Goal: Task Accomplishment & Management: Manage account settings

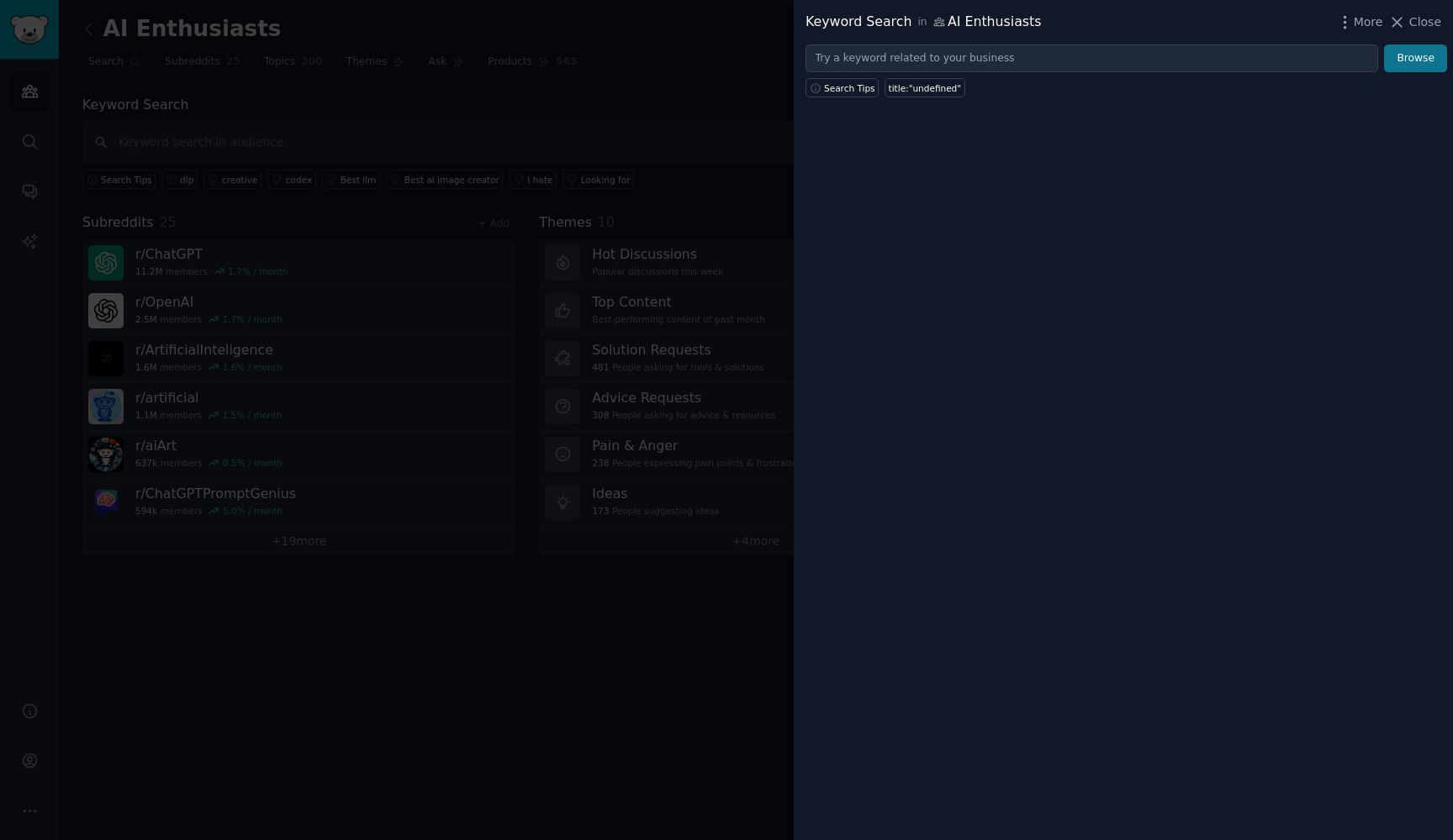
click at [1432, 56] on button "Browse" at bounding box center [1415, 58] width 63 height 28
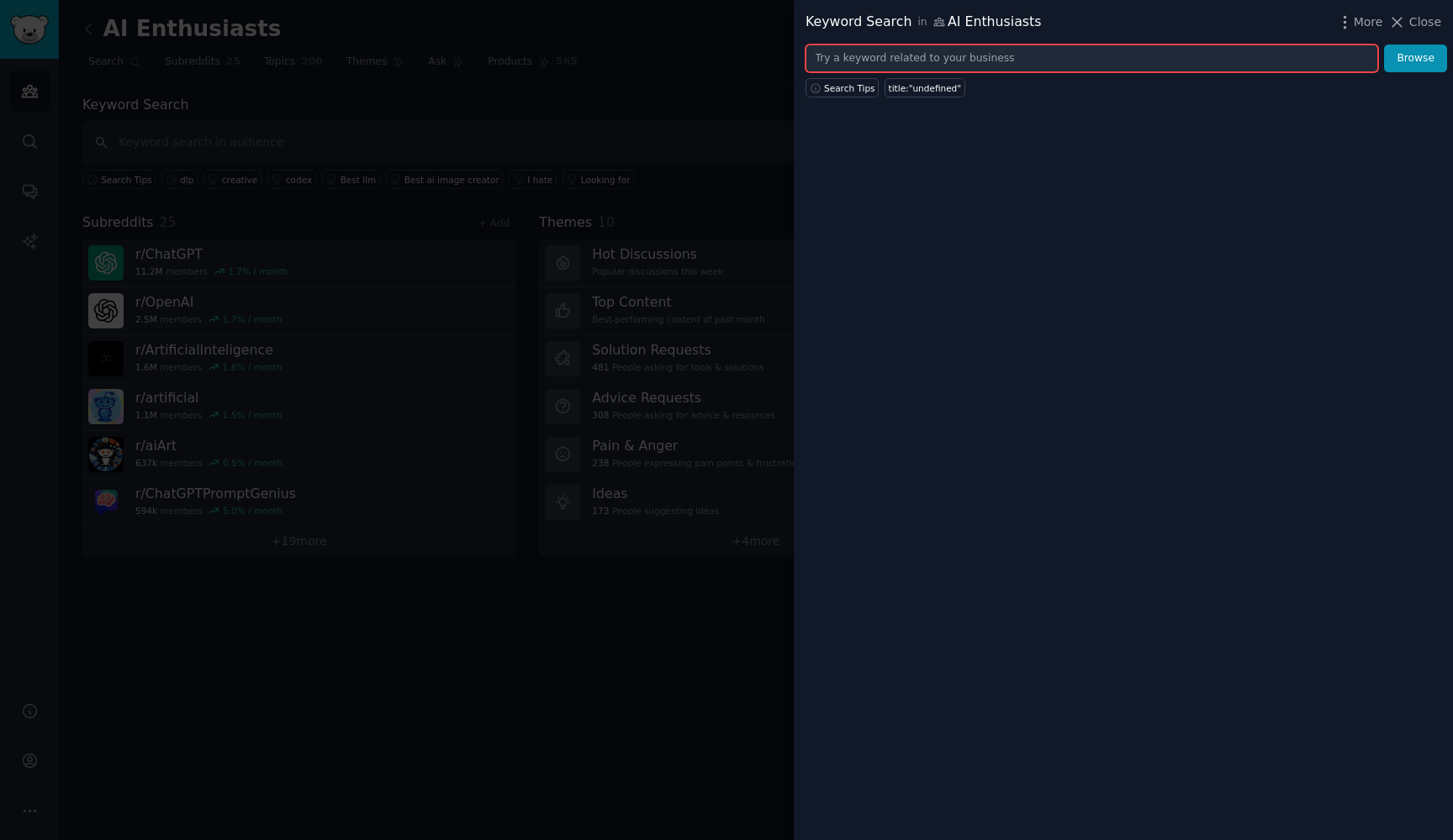
click at [890, 62] on input "text" at bounding box center [1091, 58] width 572 height 28
type input "A"
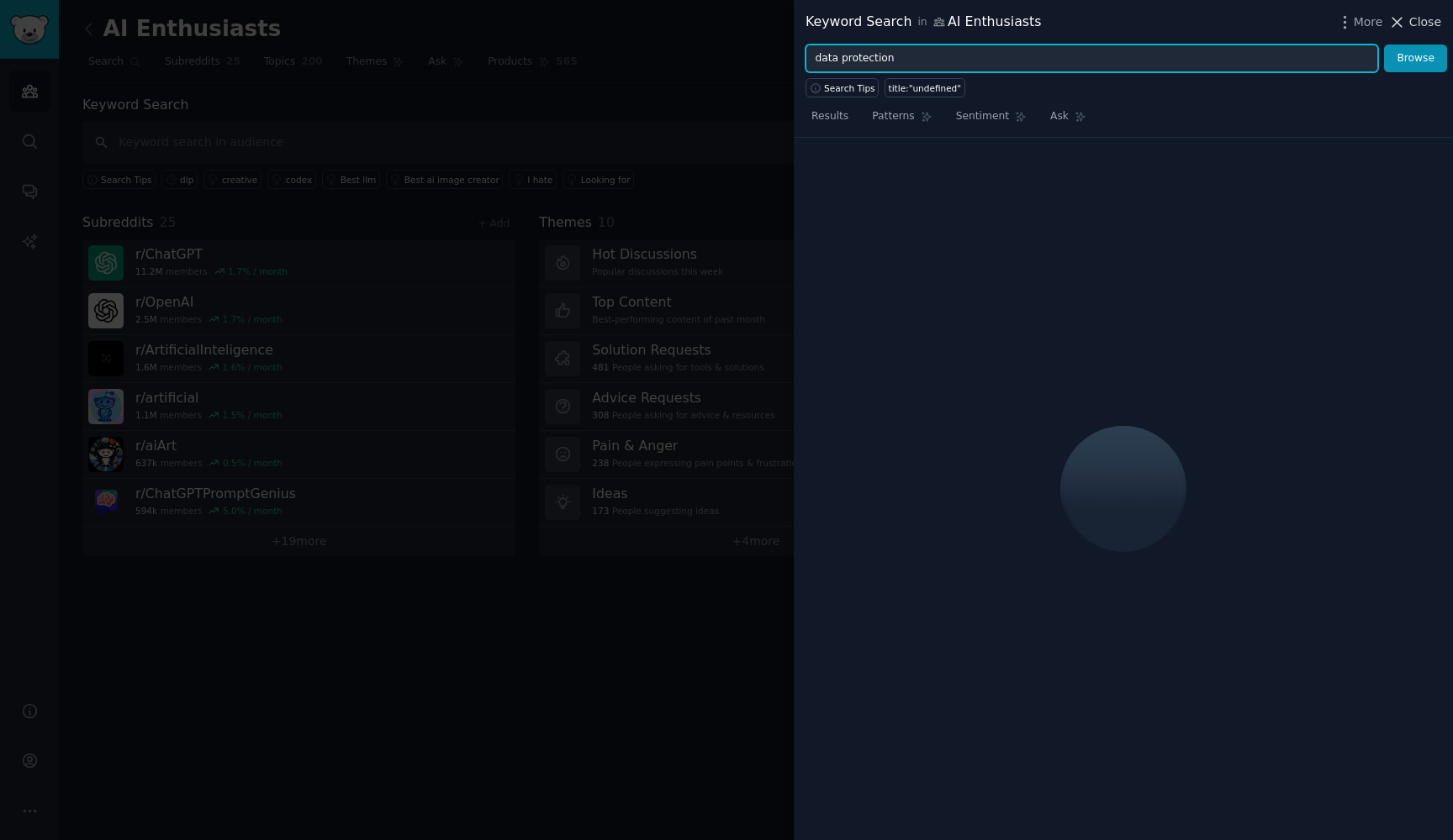
type input "data protection"
click at [1417, 19] on span "Close" at bounding box center [1425, 22] width 32 height 18
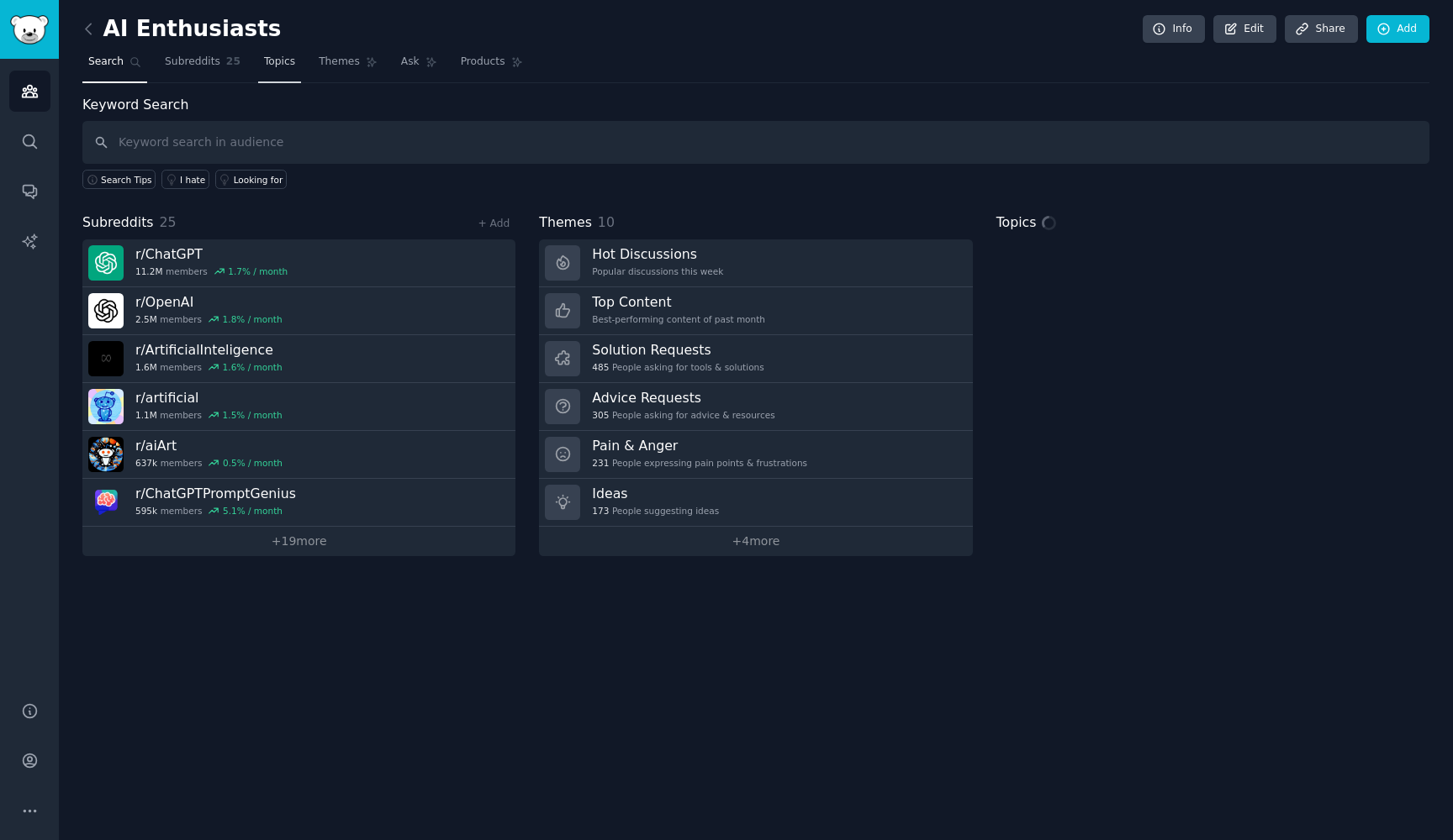
click at [275, 66] on span "Topics" at bounding box center [279, 62] width 31 height 15
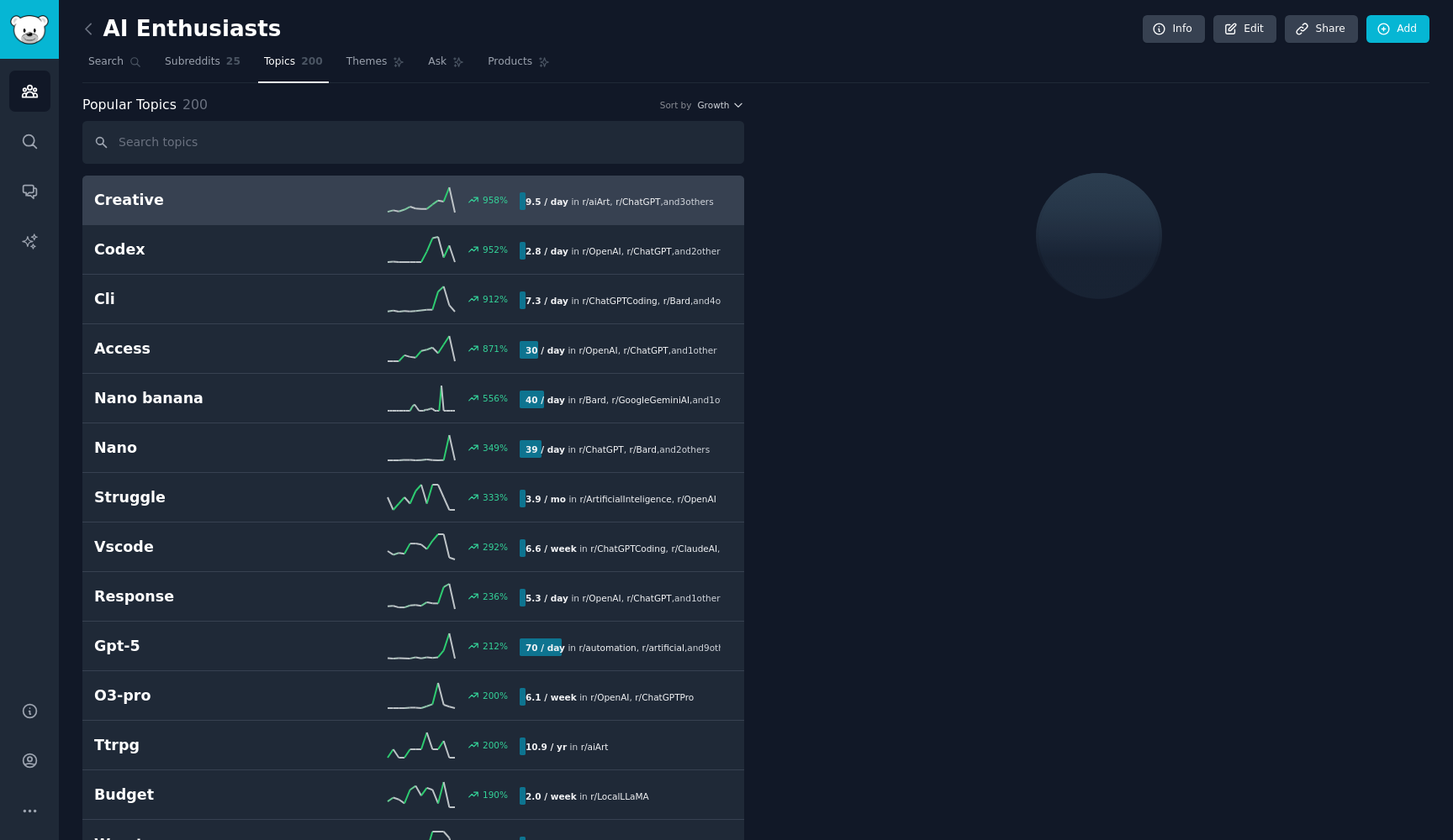
click at [442, 106] on div "Popular Topics 200 Sort by Growth" at bounding box center [412, 105] width 661 height 21
click at [442, 72] on link "Ask" at bounding box center [446, 66] width 48 height 34
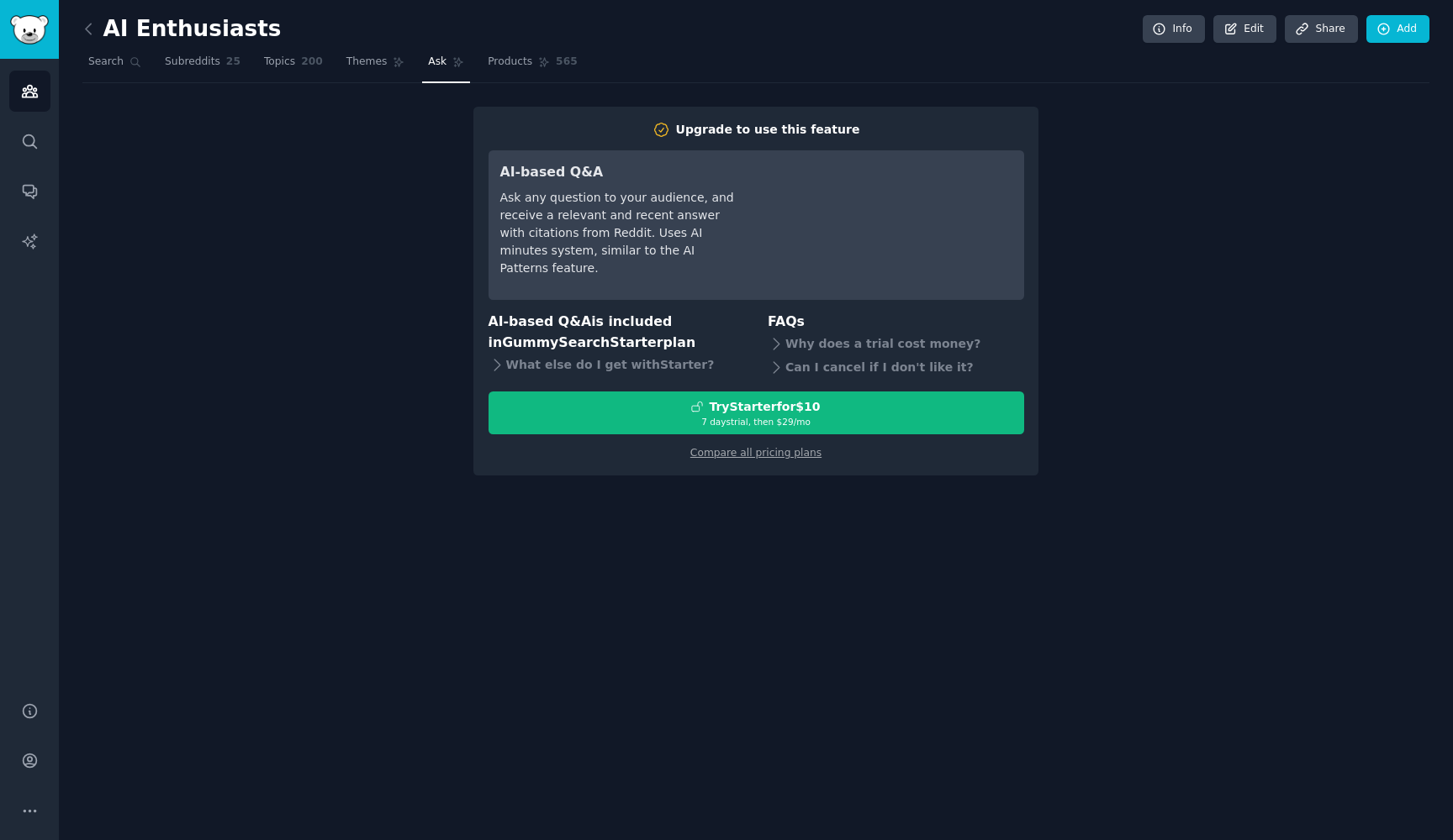
click at [768, 43] on div "AI Enthusiasts Info Edit Share Add" at bounding box center [756, 33] width 1347 height 34
click at [495, 62] on span "Products" at bounding box center [510, 62] width 44 height 15
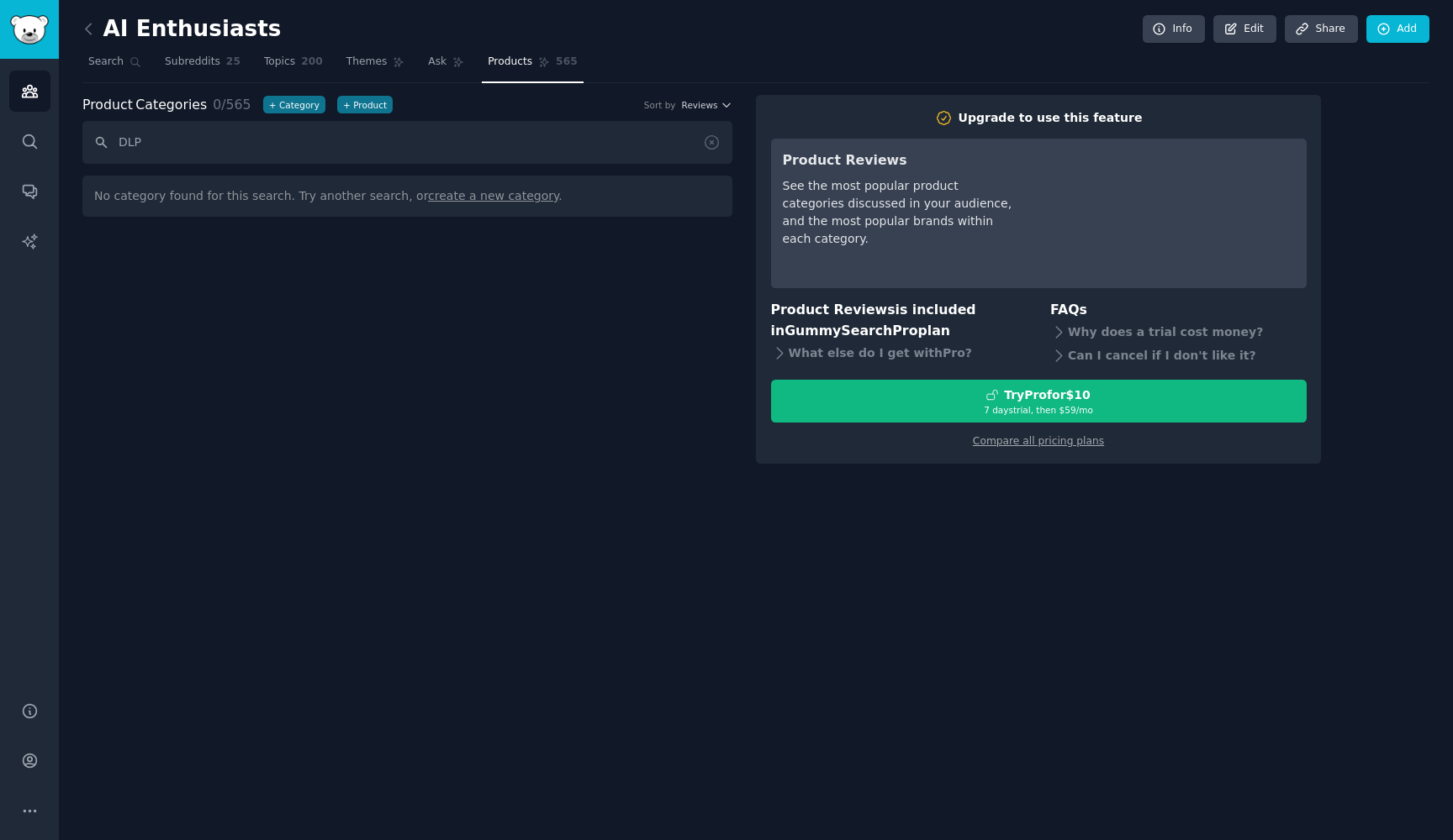
type input "d"
type input "prote"
type input "secu"
type input "dlp"
type input "secu"
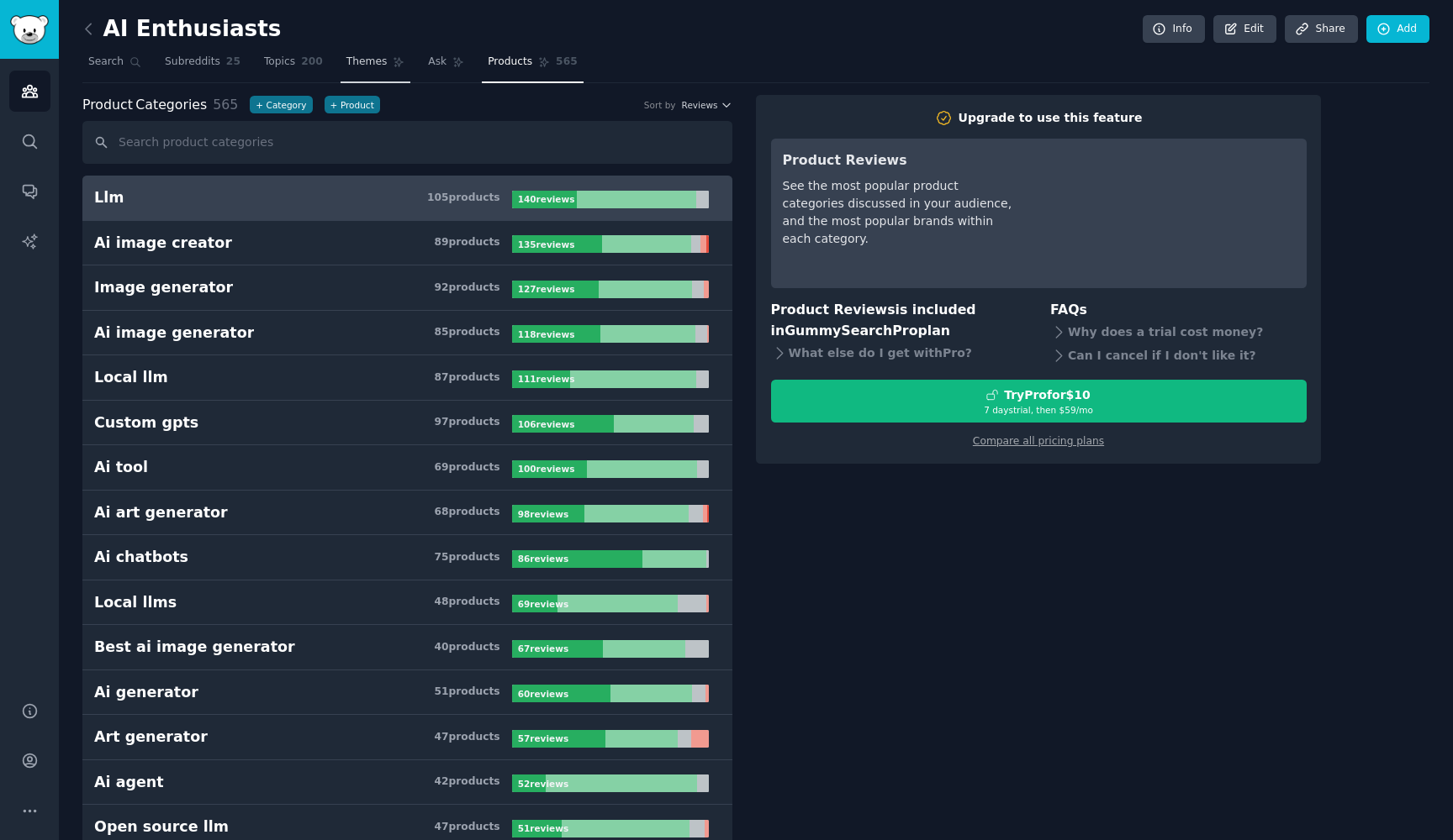
click at [354, 62] on span "Themes" at bounding box center [367, 62] width 41 height 15
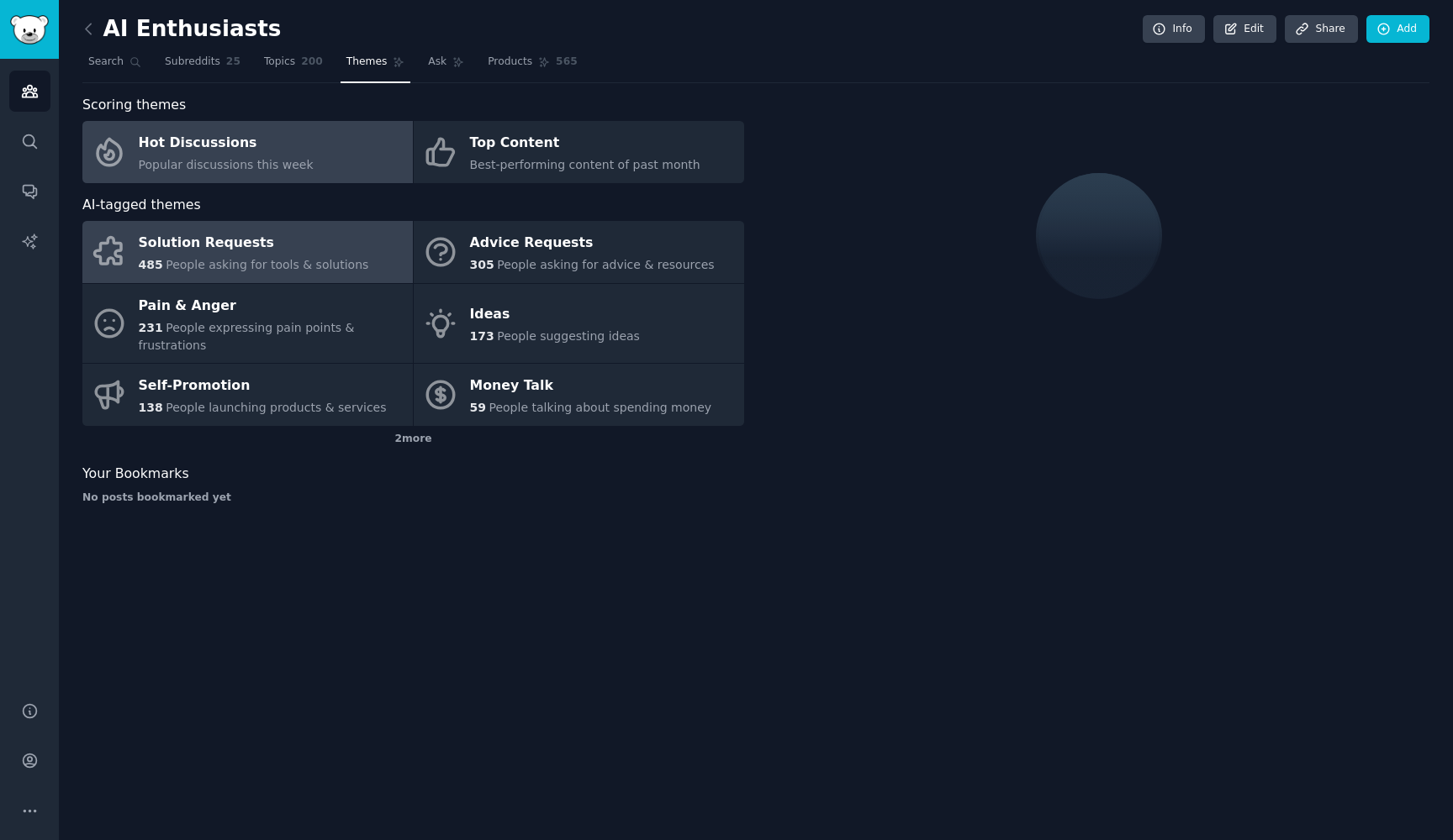
click at [254, 251] on div "Solution Requests" at bounding box center [253, 243] width 230 height 27
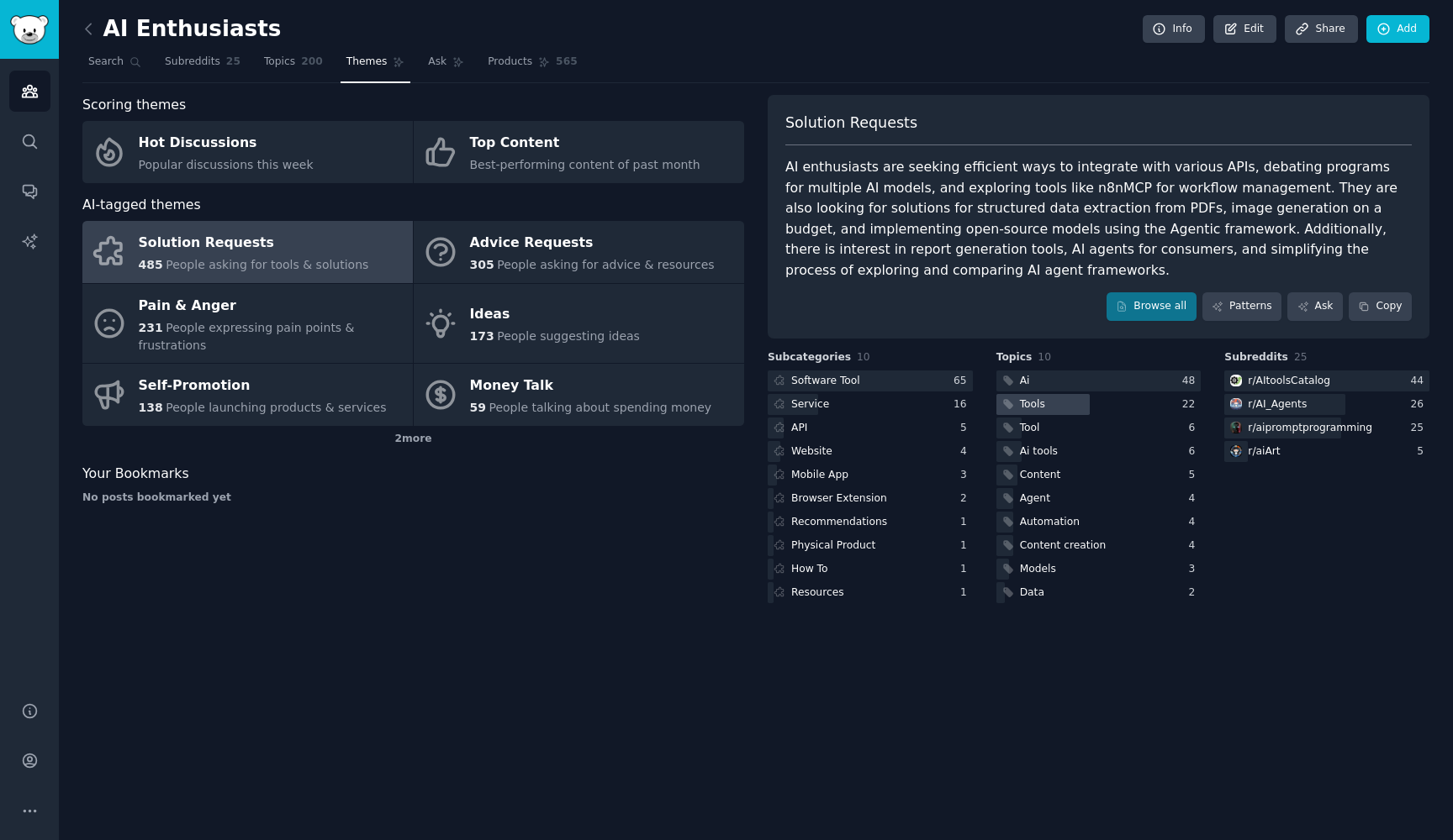
click at [1029, 399] on div "Tools" at bounding box center [1032, 405] width 25 height 15
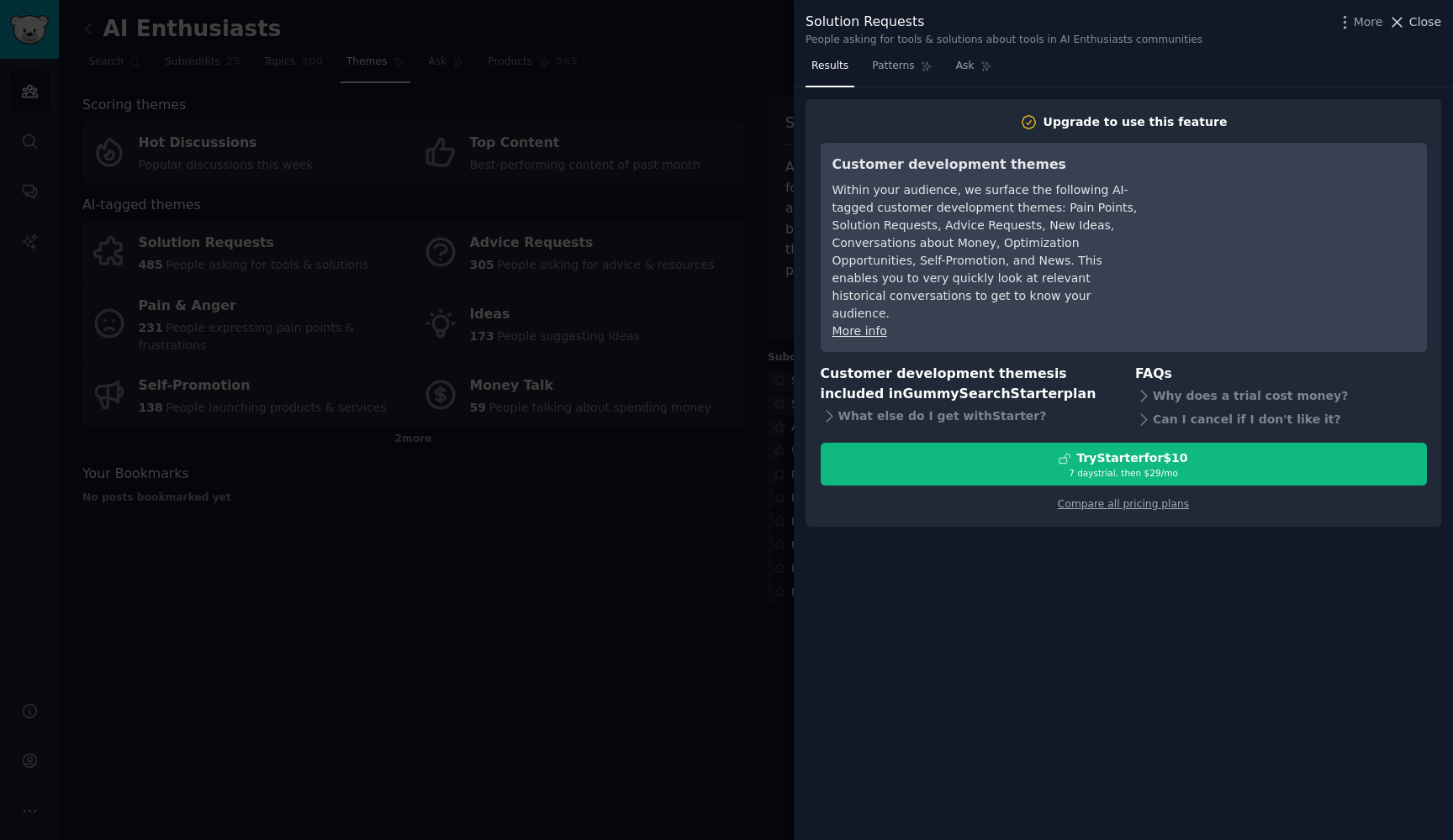
click at [1426, 21] on span "Close" at bounding box center [1425, 22] width 32 height 18
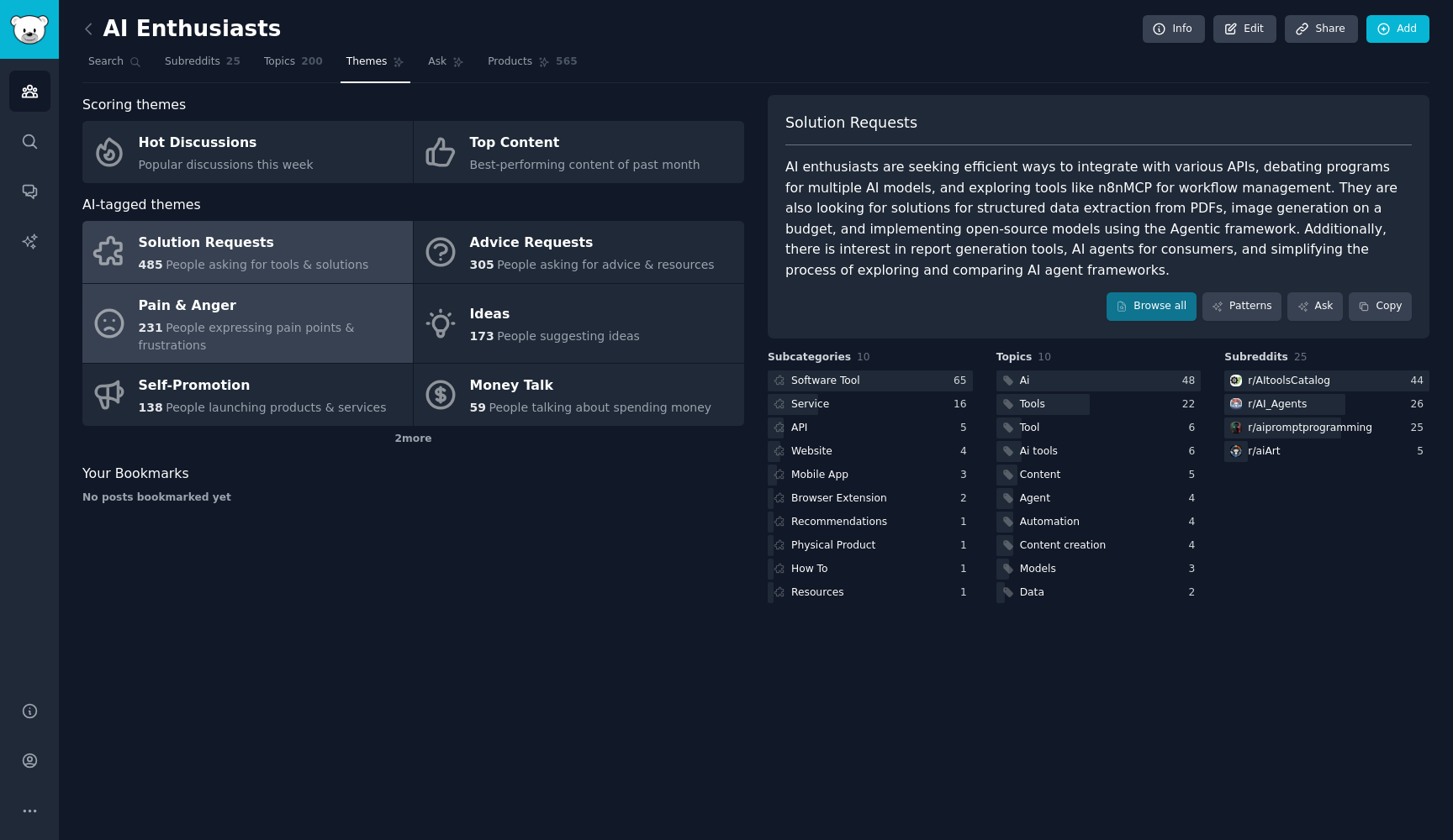
click at [260, 301] on div "Pain & Anger" at bounding box center [271, 305] width 265 height 27
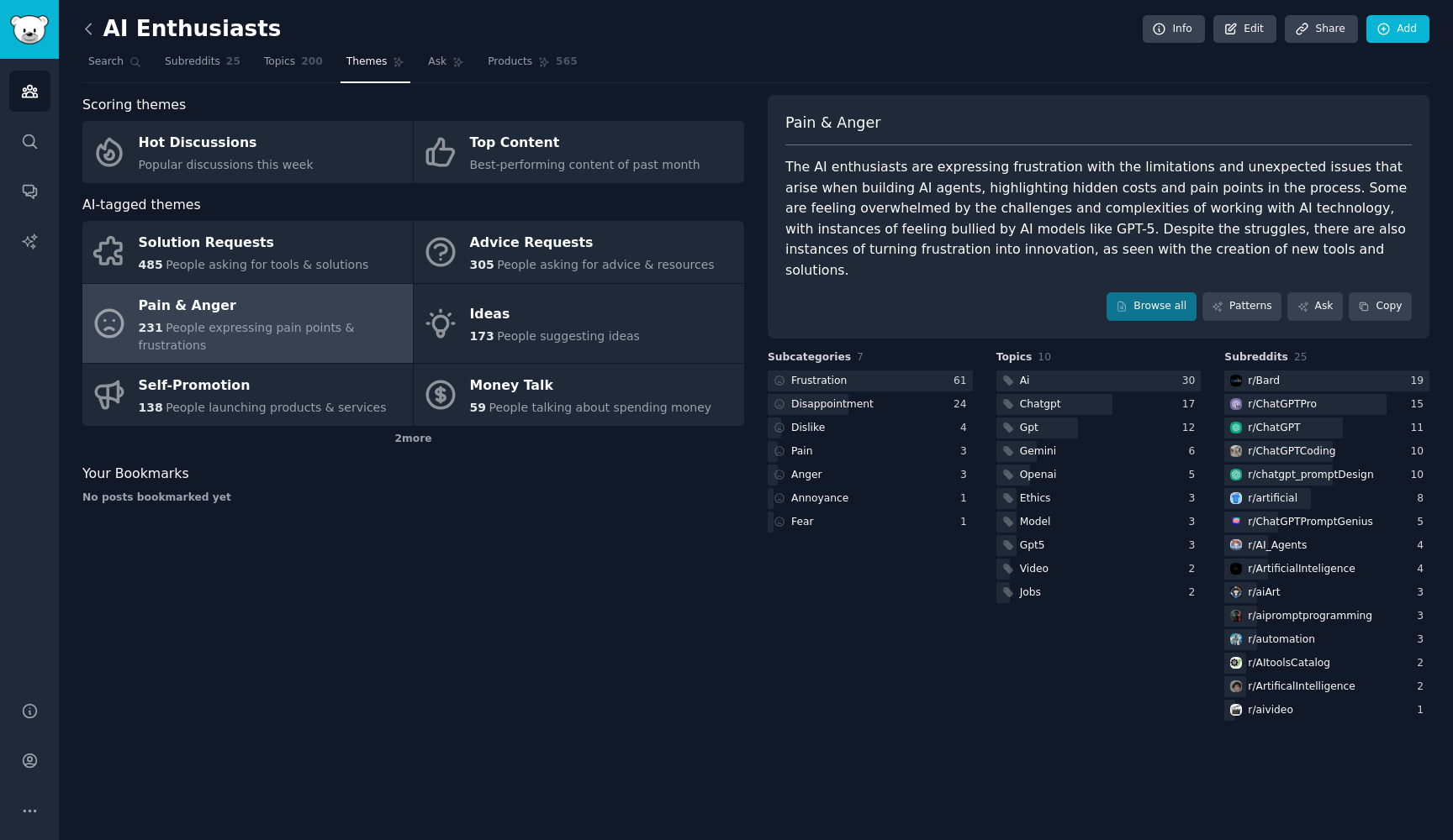
click at [86, 30] on icon at bounding box center [88, 29] width 5 height 10
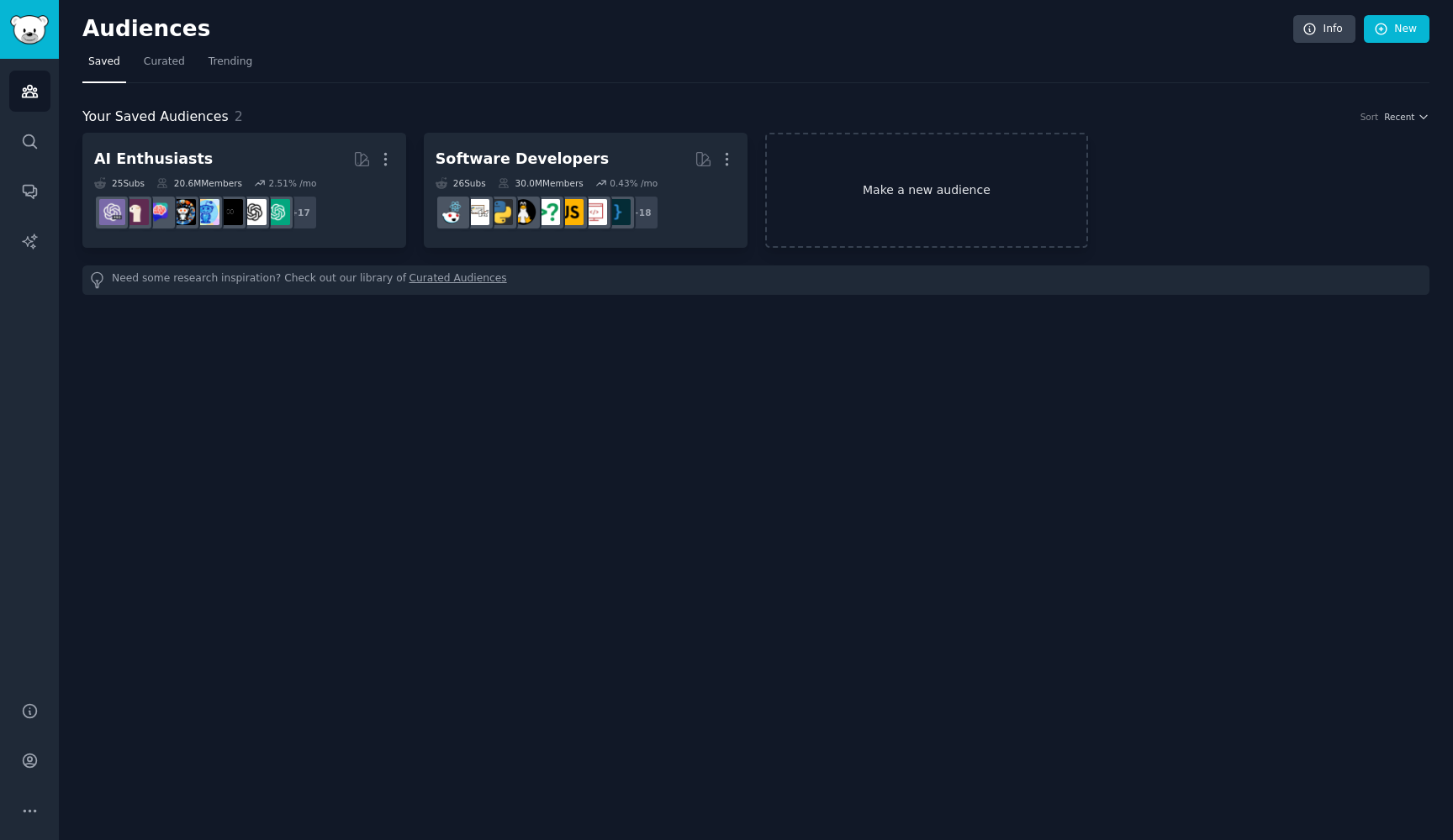
click at [998, 218] on link "Make a new audience" at bounding box center [927, 190] width 323 height 115
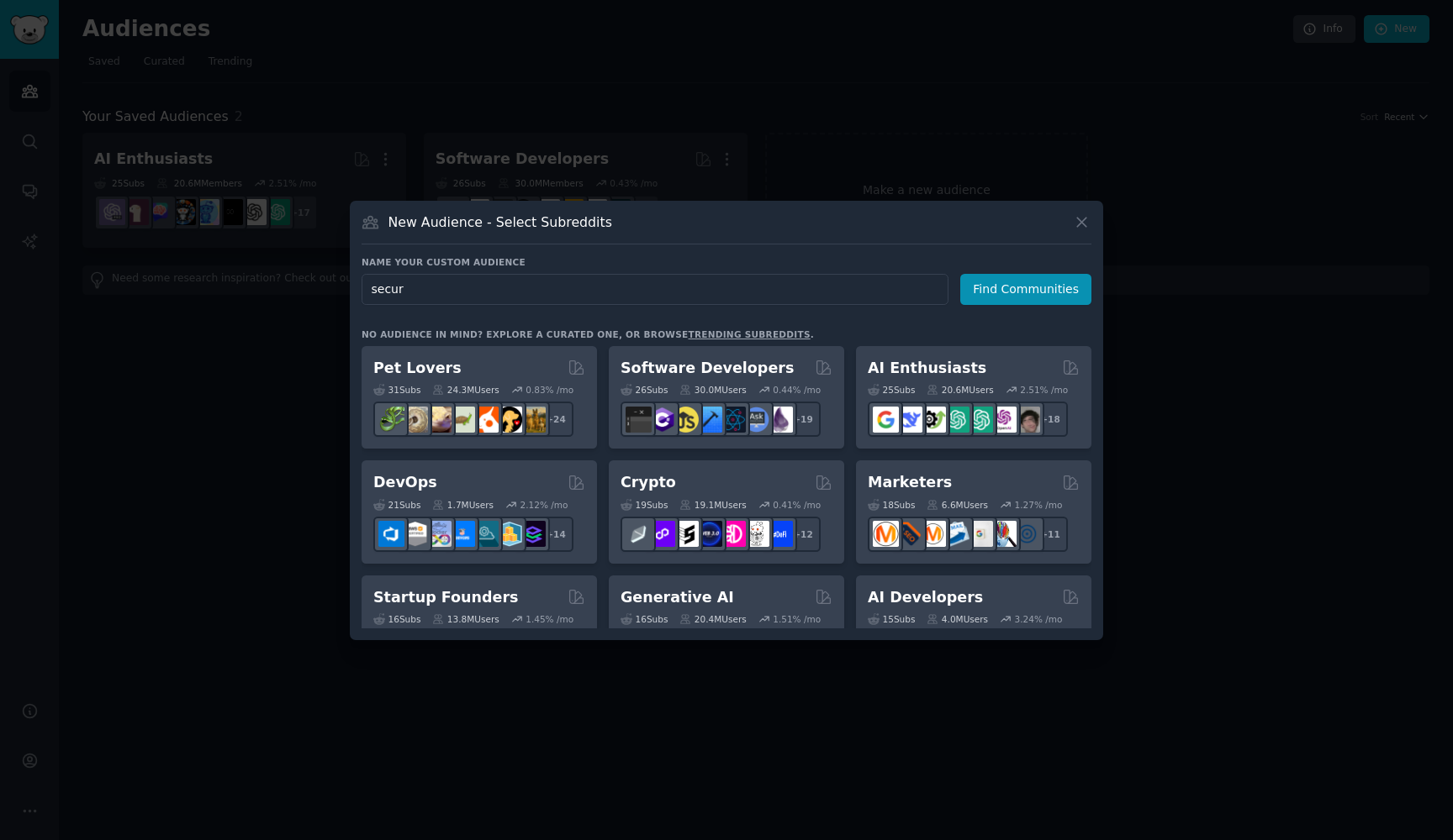
type input "securi"
click at [1029, 289] on button "Find Communities" at bounding box center [1025, 289] width 131 height 31
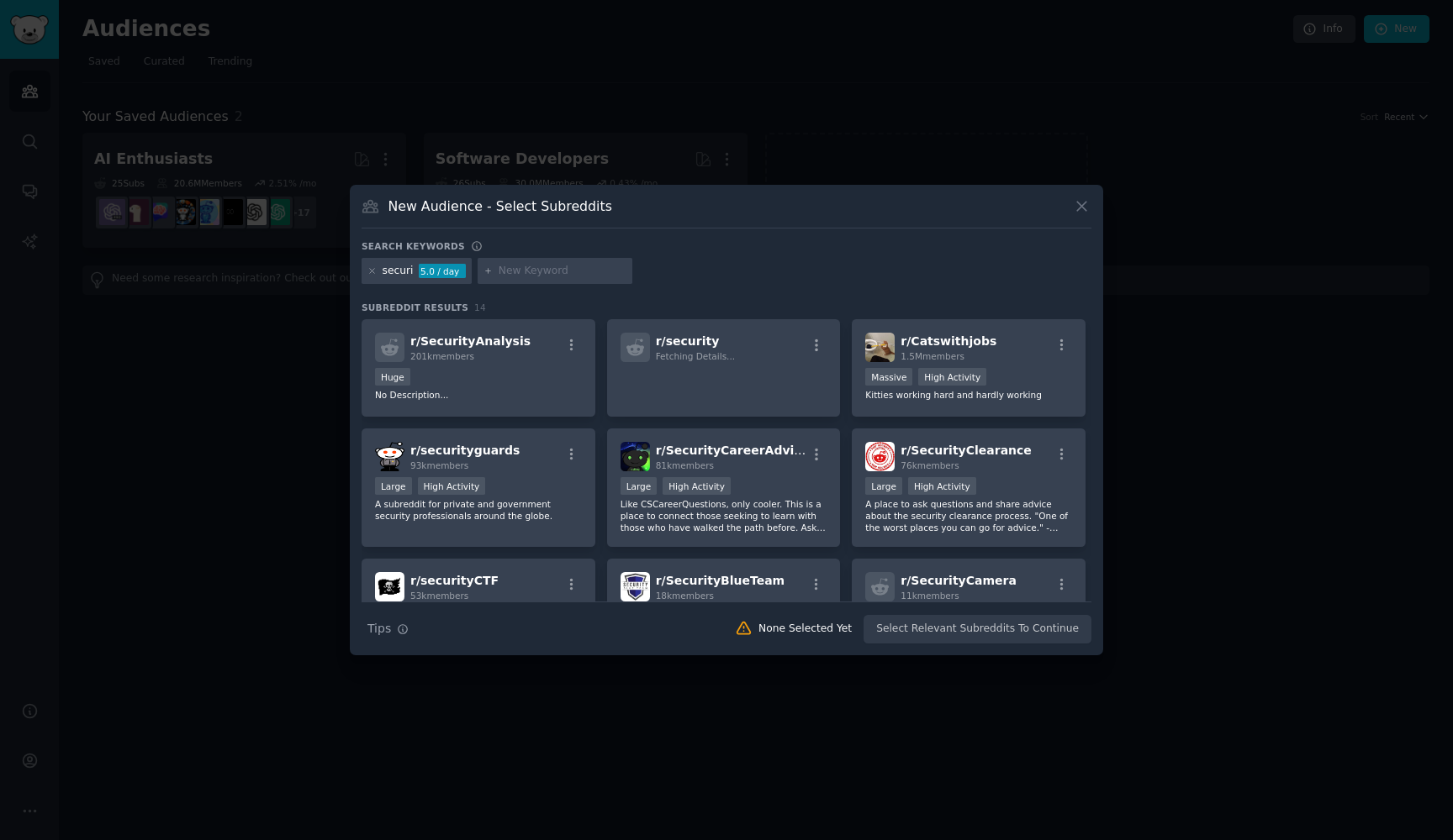
click at [371, 276] on div at bounding box center [371, 271] width 9 height 15
click at [371, 266] on icon at bounding box center [371, 270] width 9 height 9
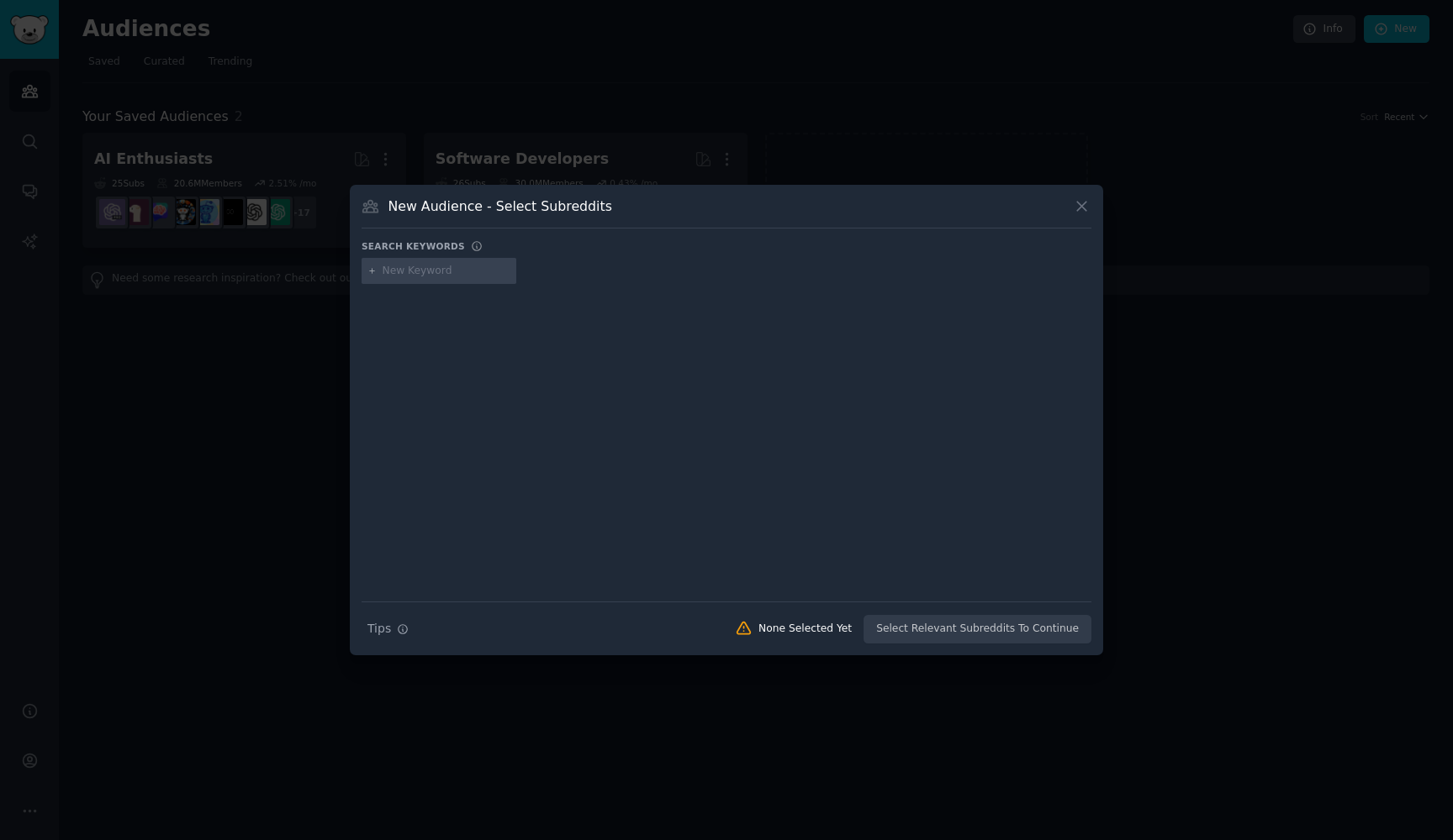
click at [418, 275] on input "text" at bounding box center [446, 271] width 128 height 15
type input "c"
type input "data security"
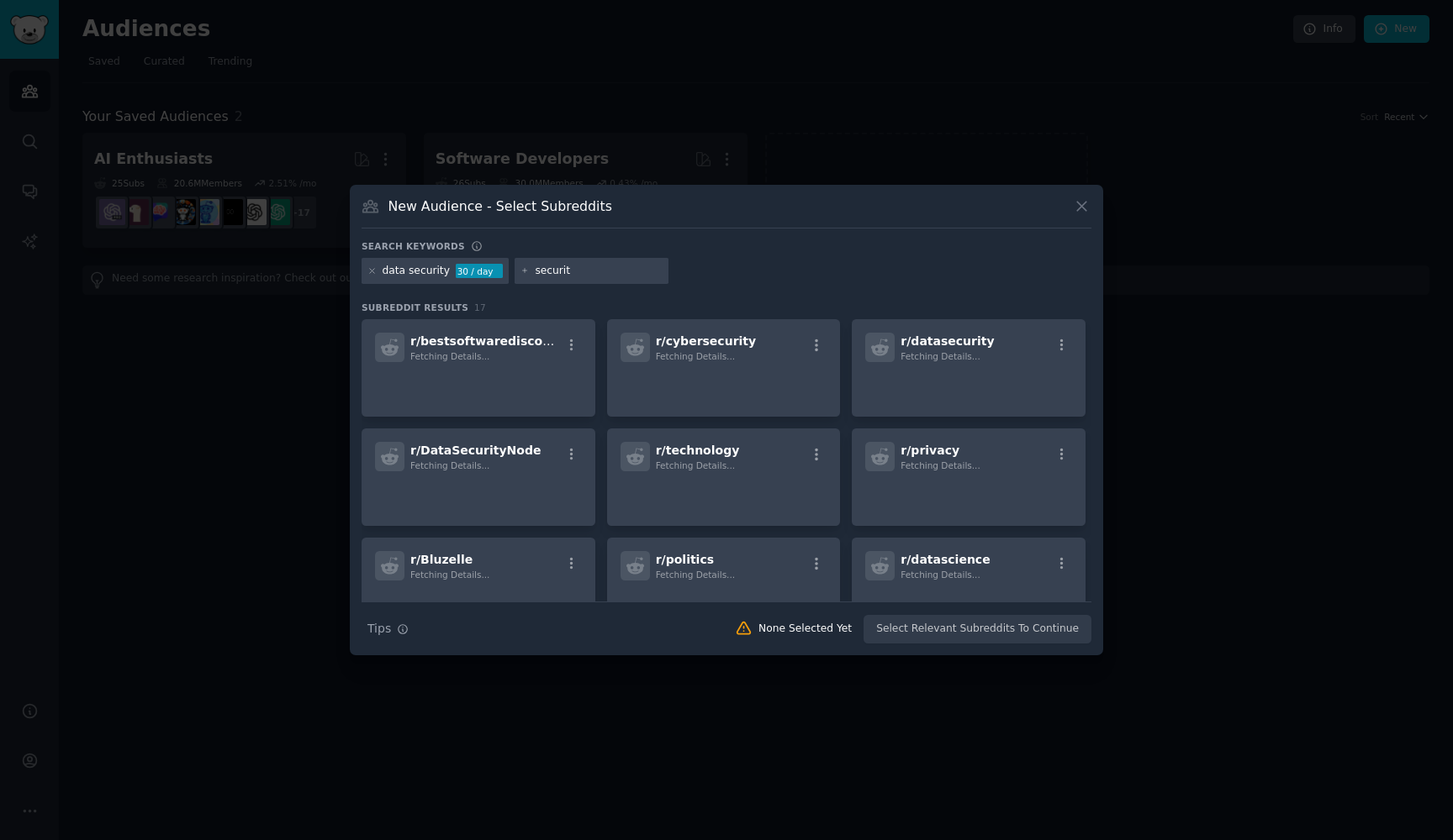
type input "security"
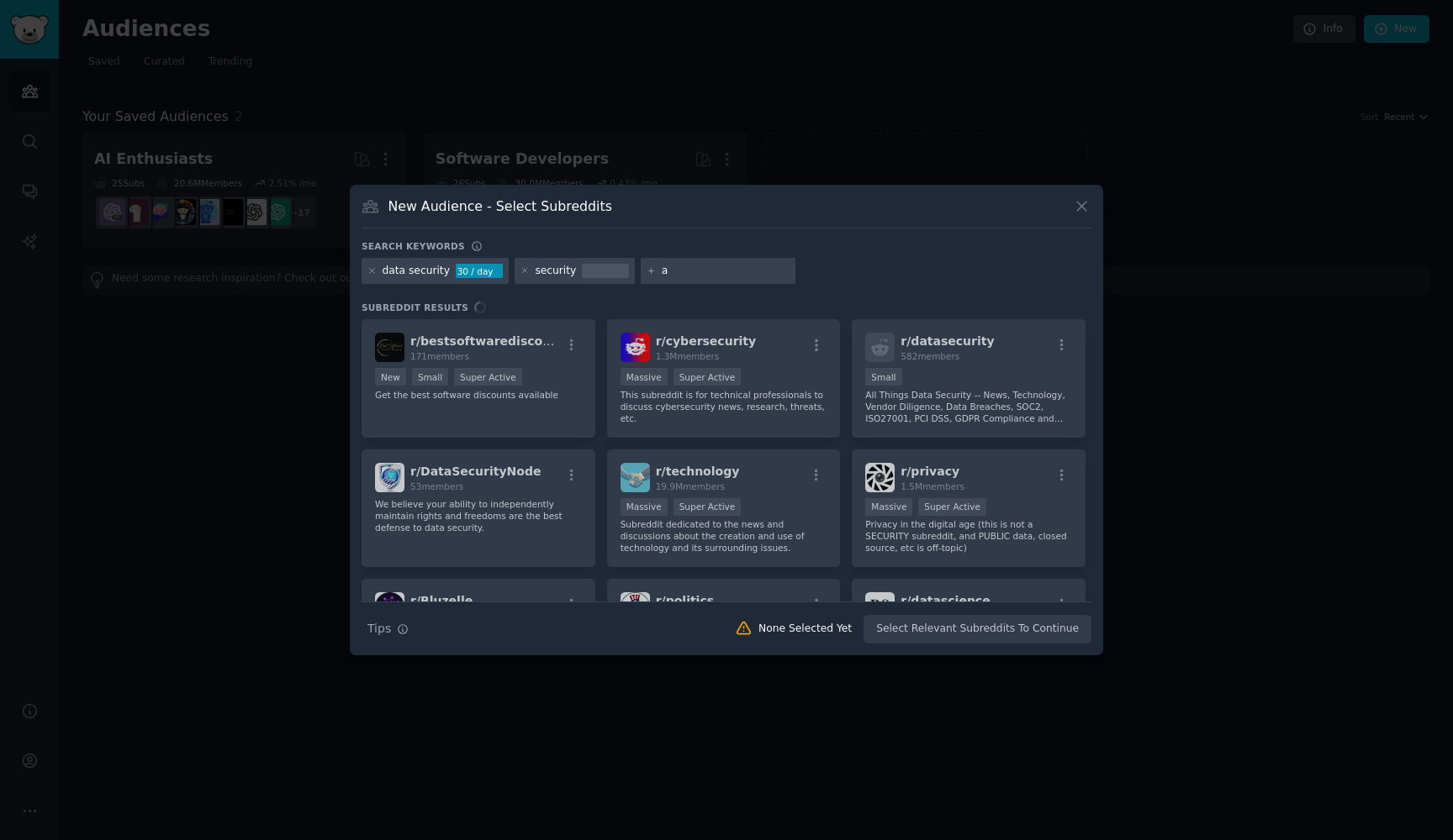
type input "ai"
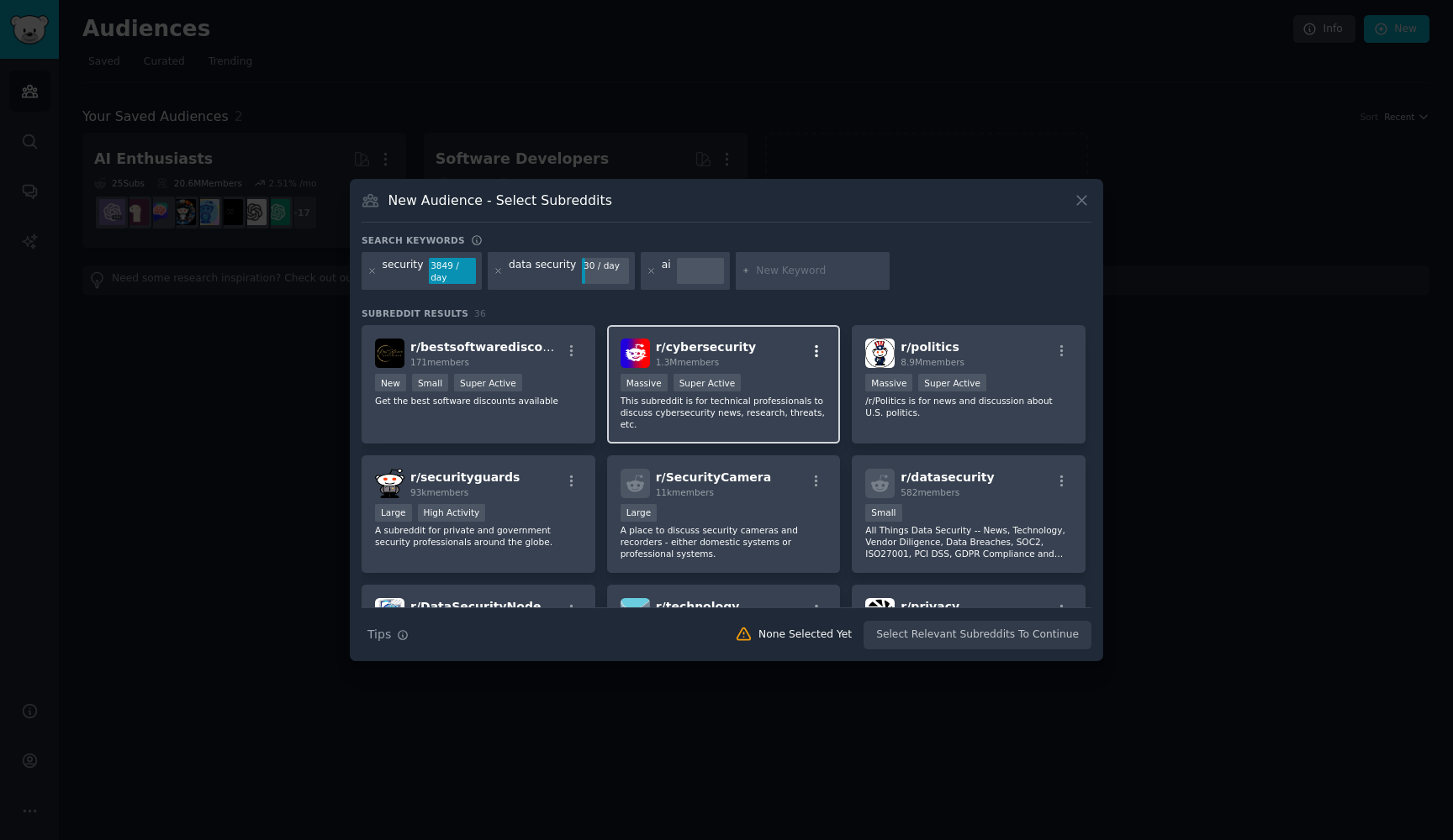
click at [815, 348] on icon "button" at bounding box center [816, 352] width 15 height 15
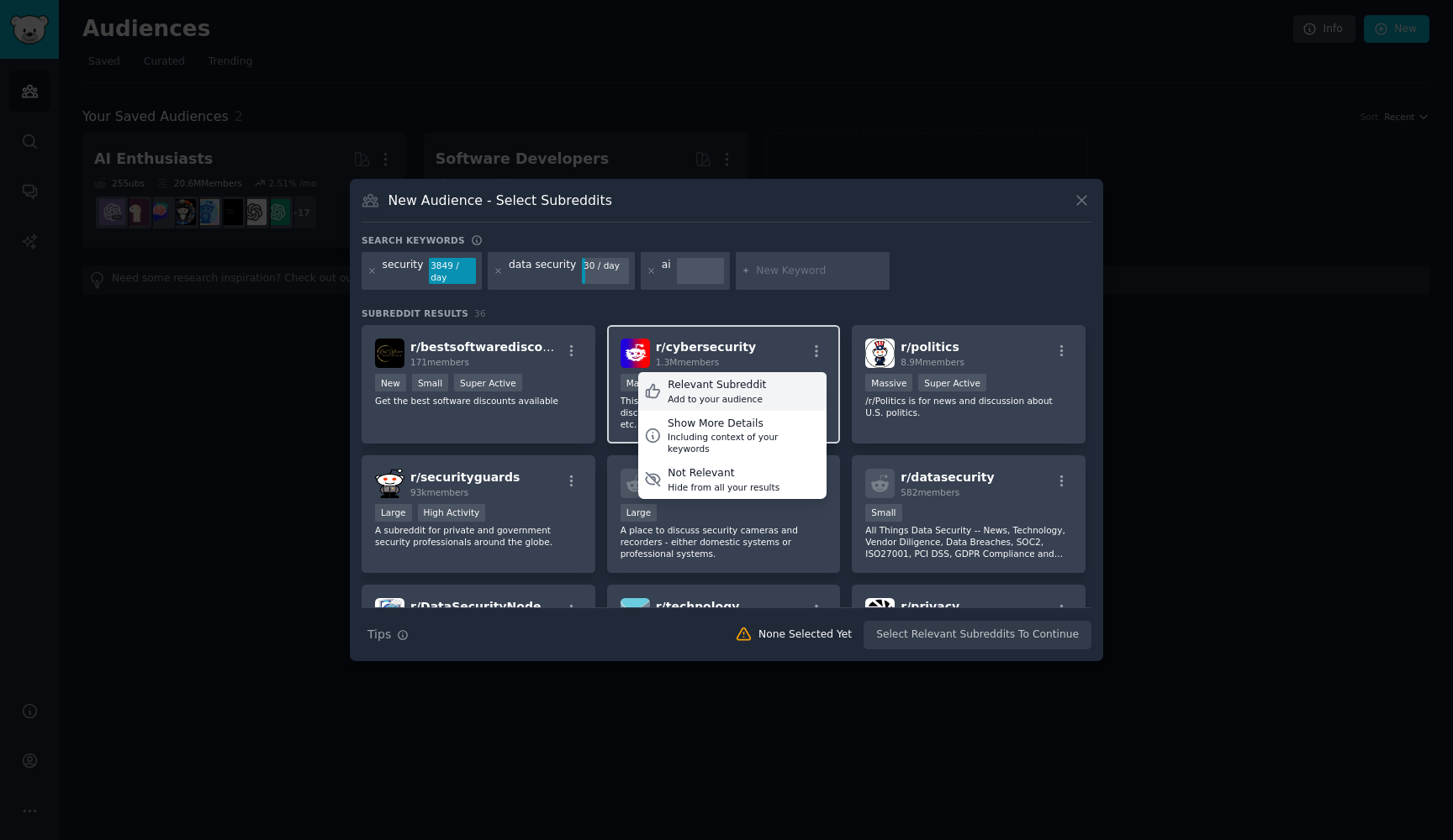
click at [786, 391] on div "Relevant Subreddit Add to your audience" at bounding box center [732, 391] width 188 height 38
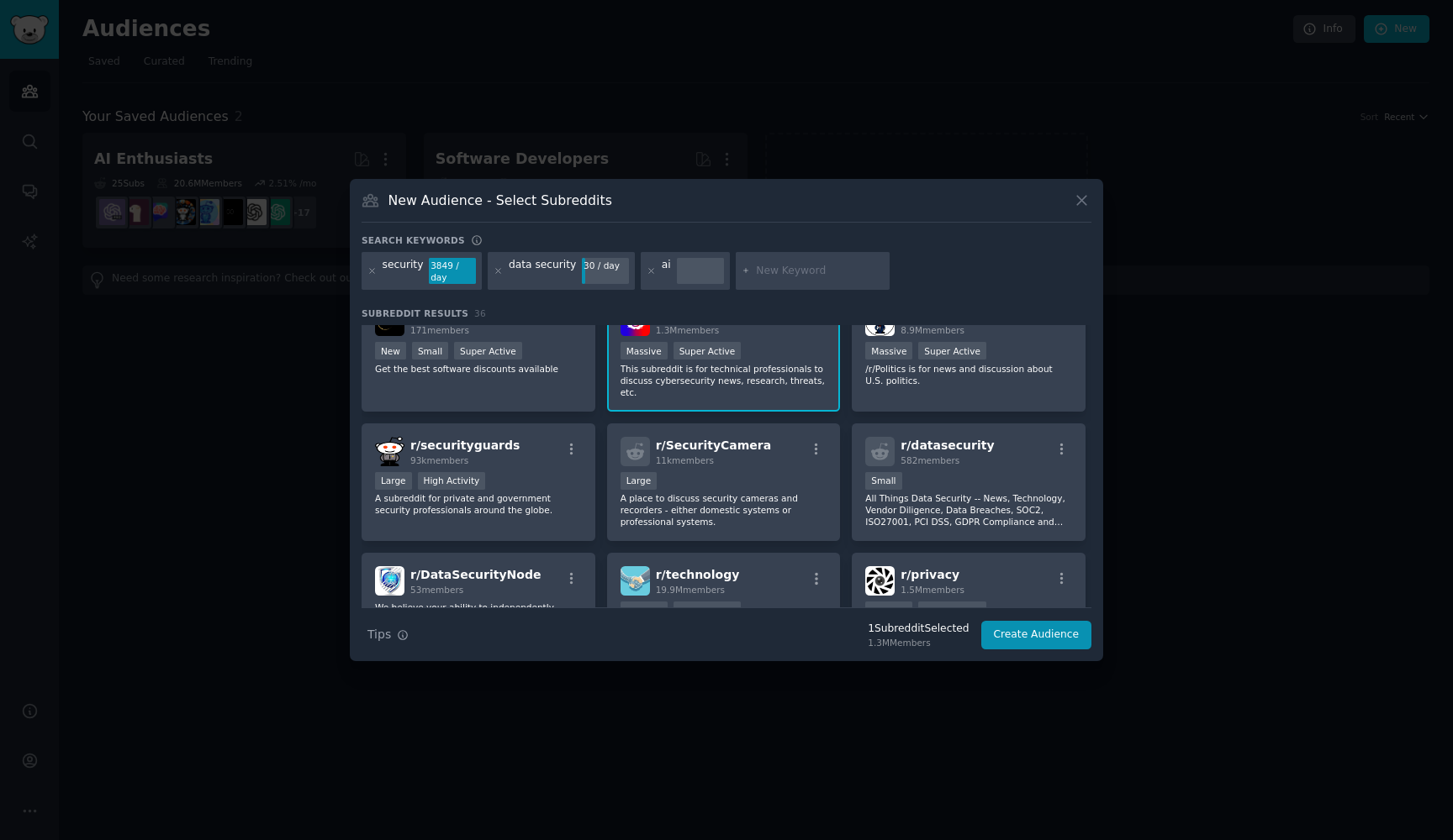
scroll to position [44, 0]
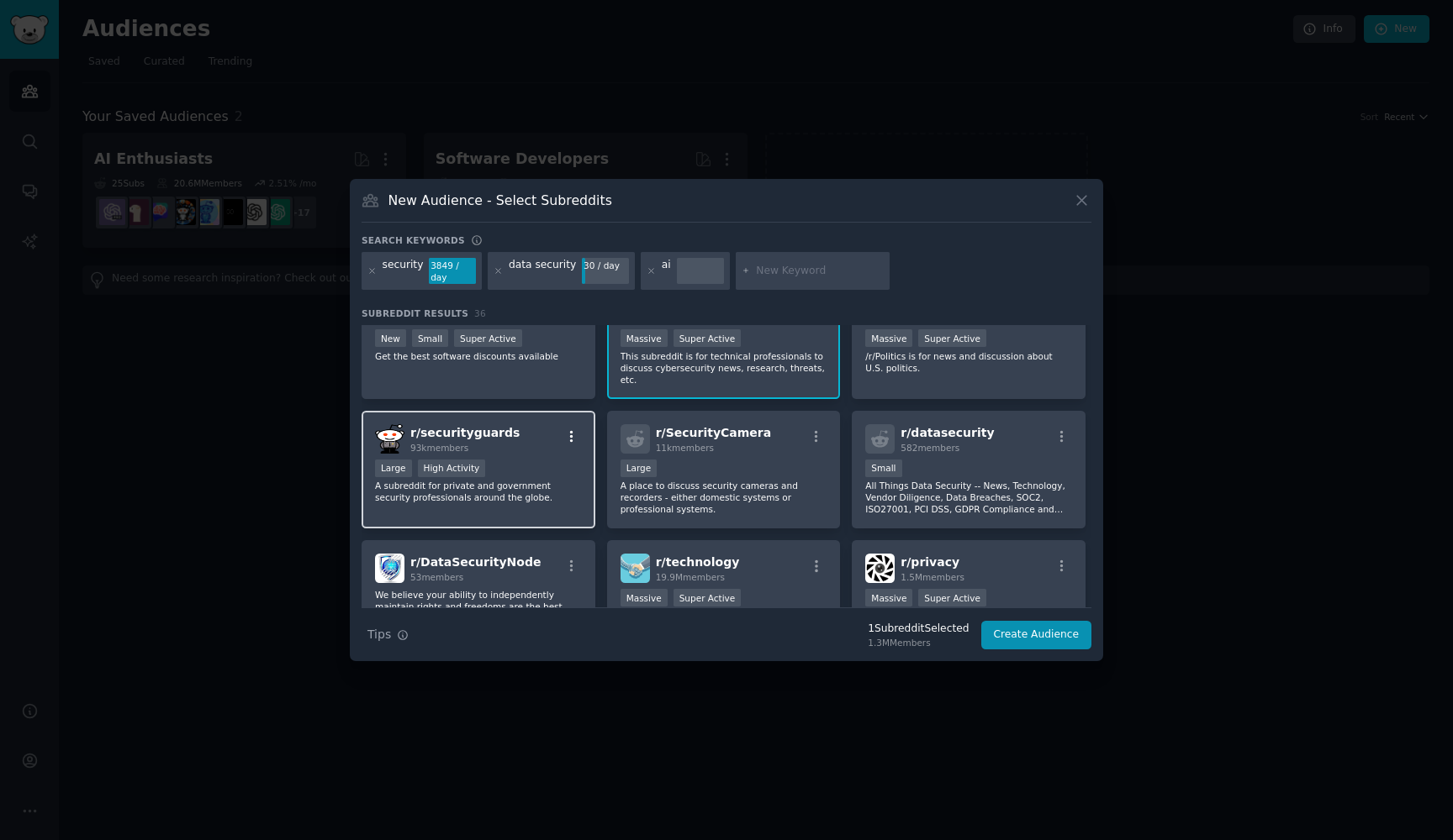
click at [570, 435] on icon "button" at bounding box center [572, 437] width 15 height 15
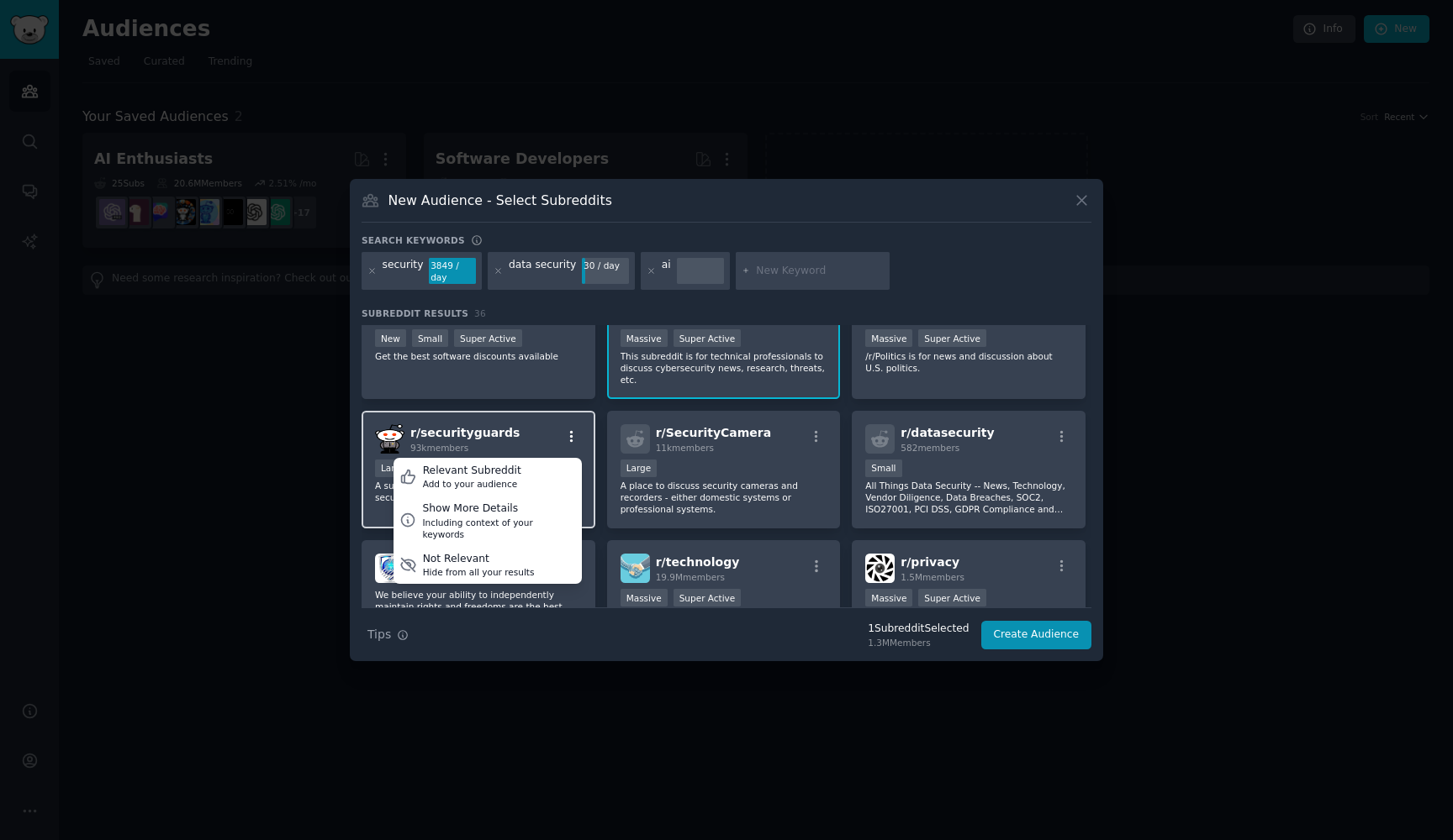
click at [570, 435] on icon "button" at bounding box center [572, 437] width 15 height 15
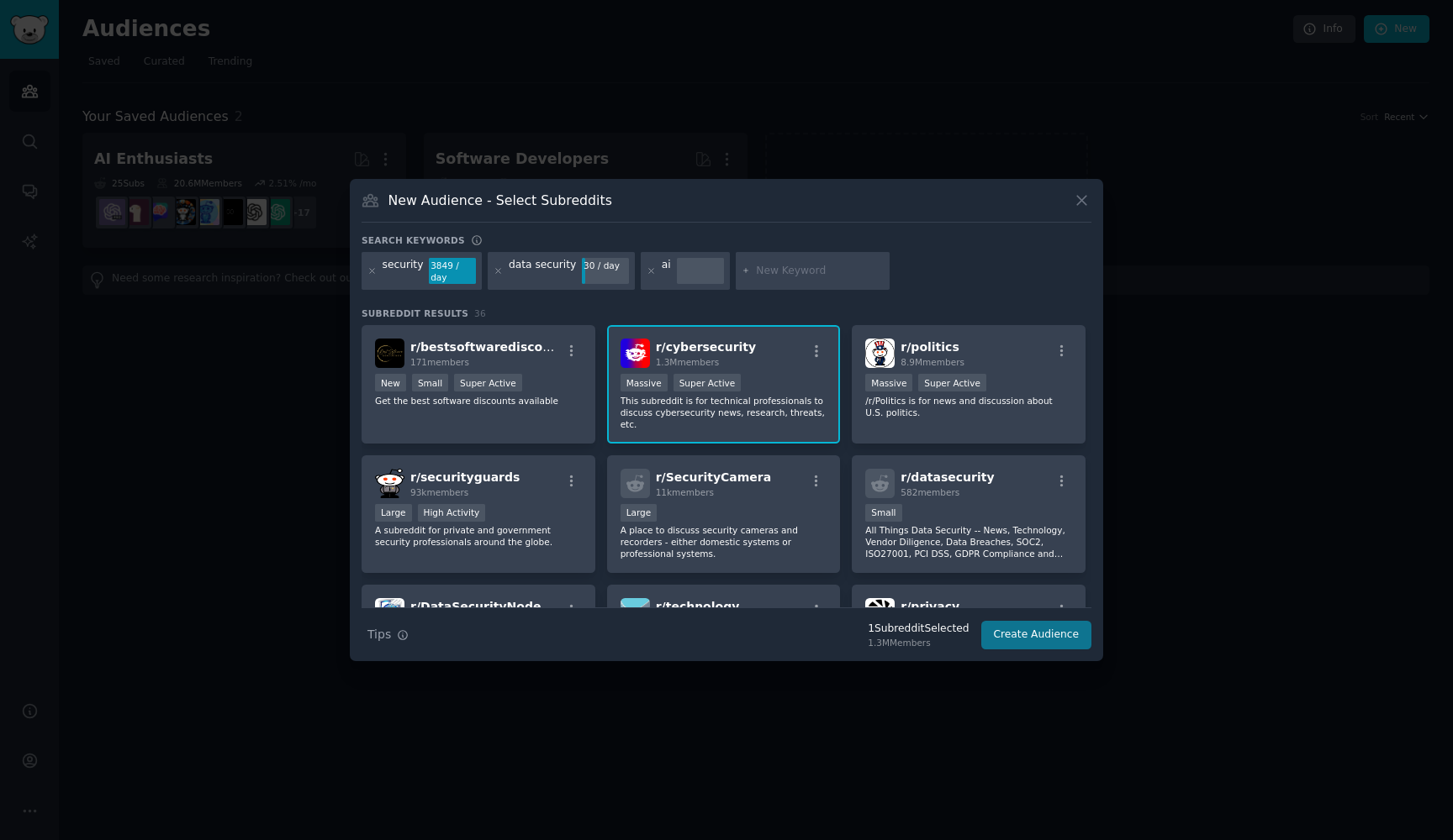
scroll to position [0, 0]
click at [1039, 642] on button "Create Audience" at bounding box center [1037, 635] width 111 height 28
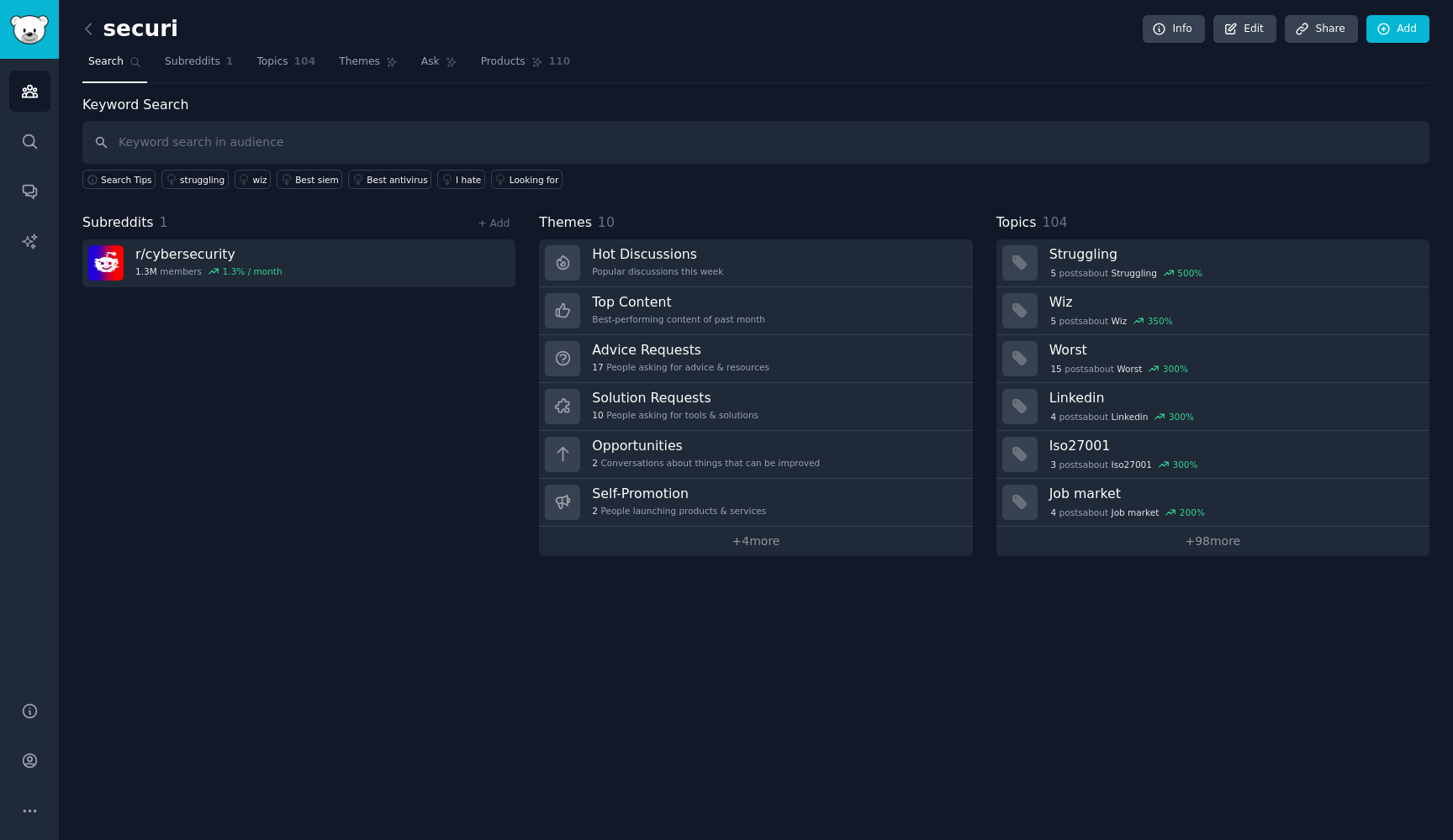
click at [133, 21] on h2 "securi" at bounding box center [130, 29] width 96 height 27
click at [1254, 25] on link "Edit" at bounding box center [1245, 29] width 63 height 28
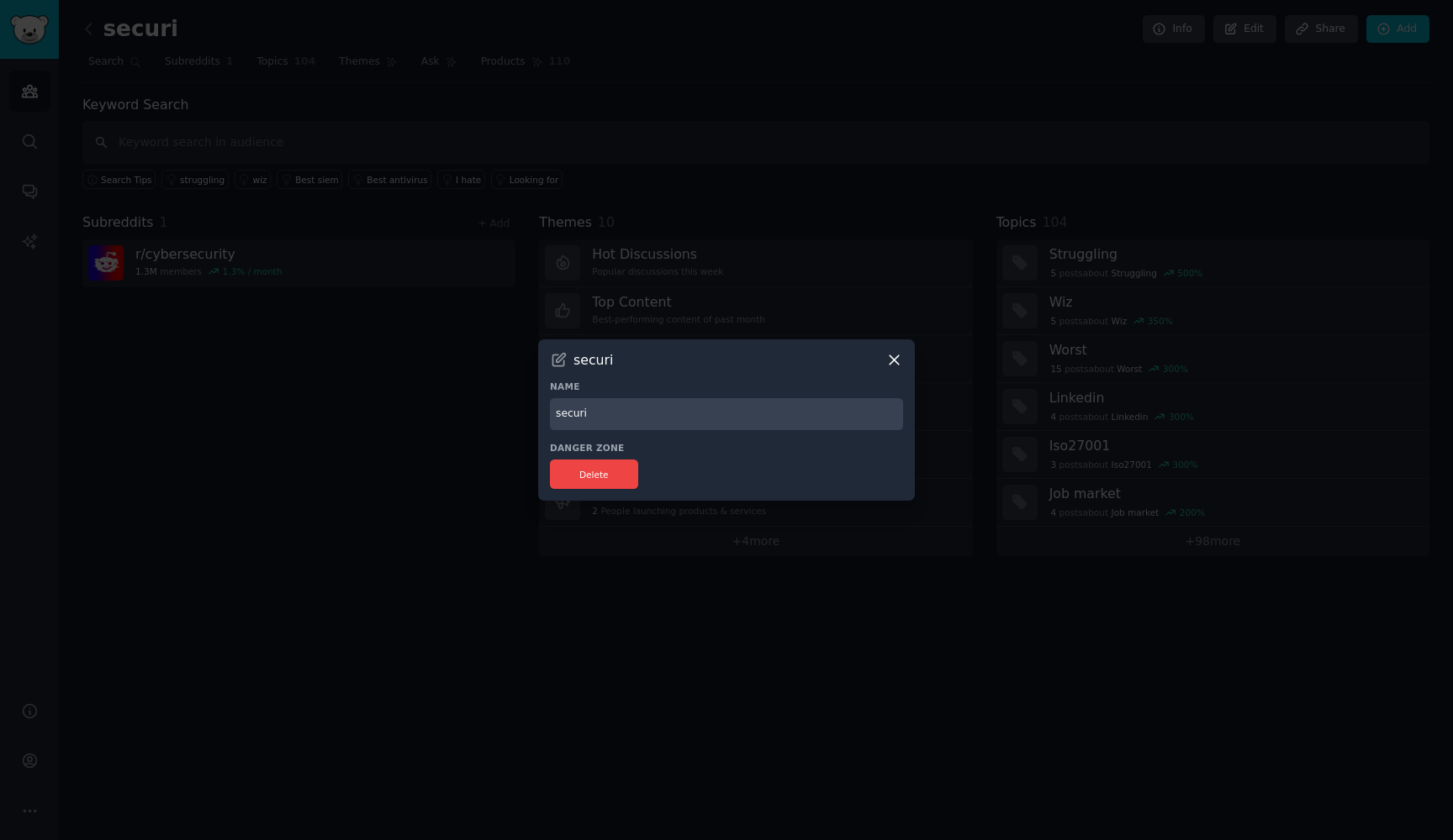
click at [626, 400] on input "securi" at bounding box center [726, 415] width 353 height 33
click at [617, 416] on input "securi" at bounding box center [726, 415] width 353 height 33
type input "cyber security"
click at [592, 464] on button "Delete" at bounding box center [594, 474] width 88 height 29
click at [895, 353] on icon at bounding box center [894, 360] width 18 height 18
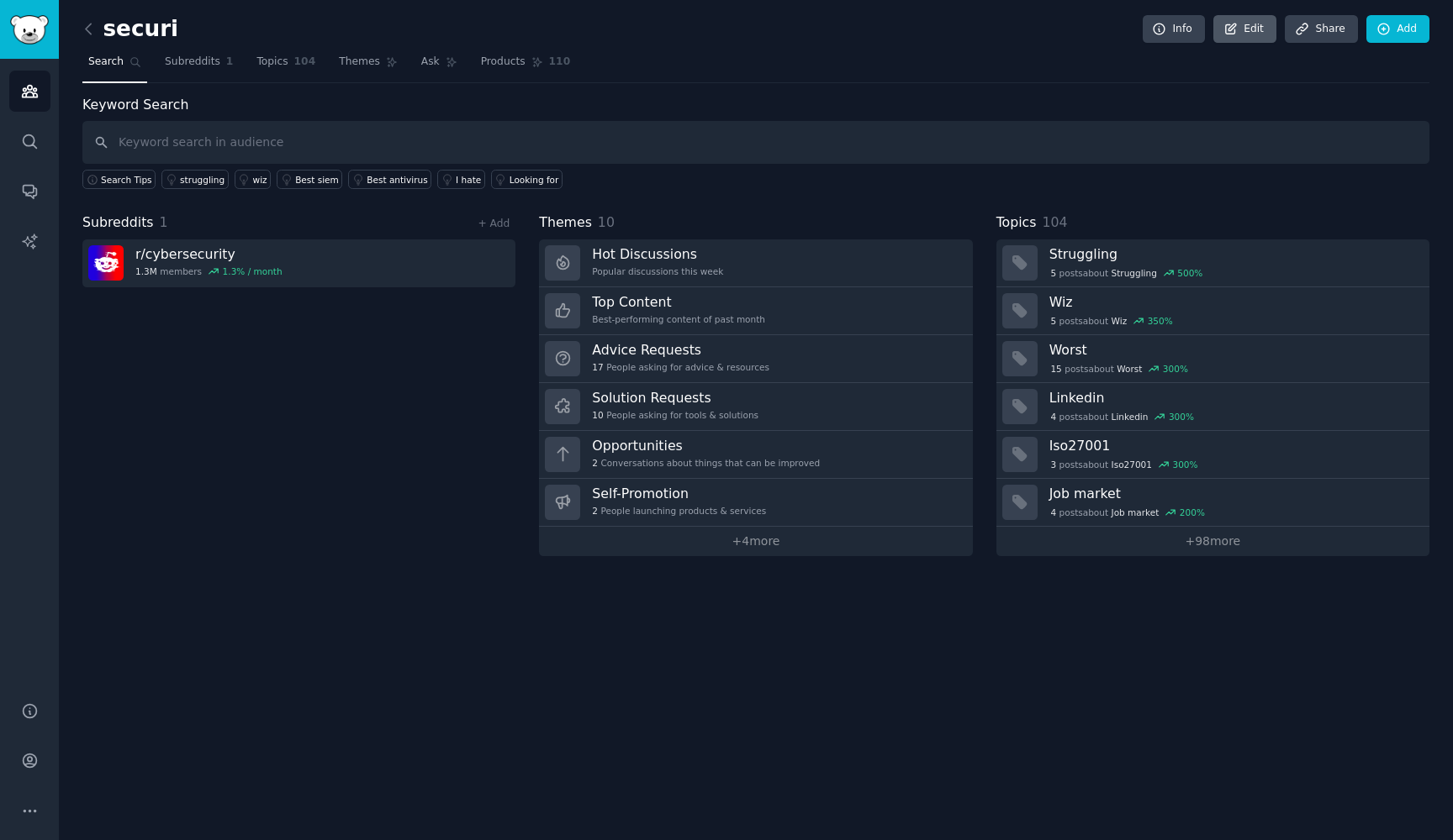
click at [1246, 24] on link "Edit" at bounding box center [1245, 29] width 63 height 28
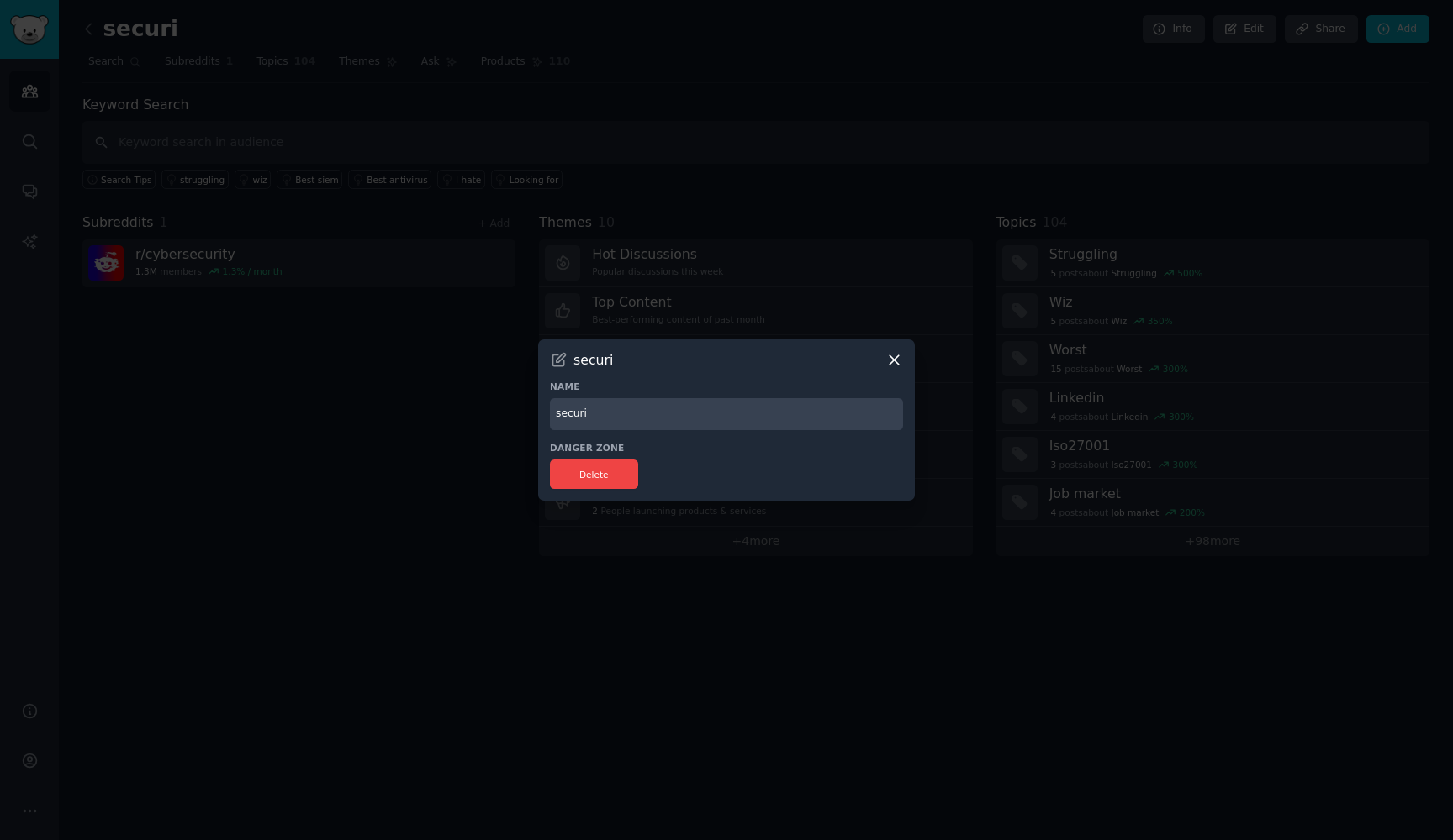
click at [627, 411] on input "securi" at bounding box center [726, 415] width 353 height 33
type input "cyber security"
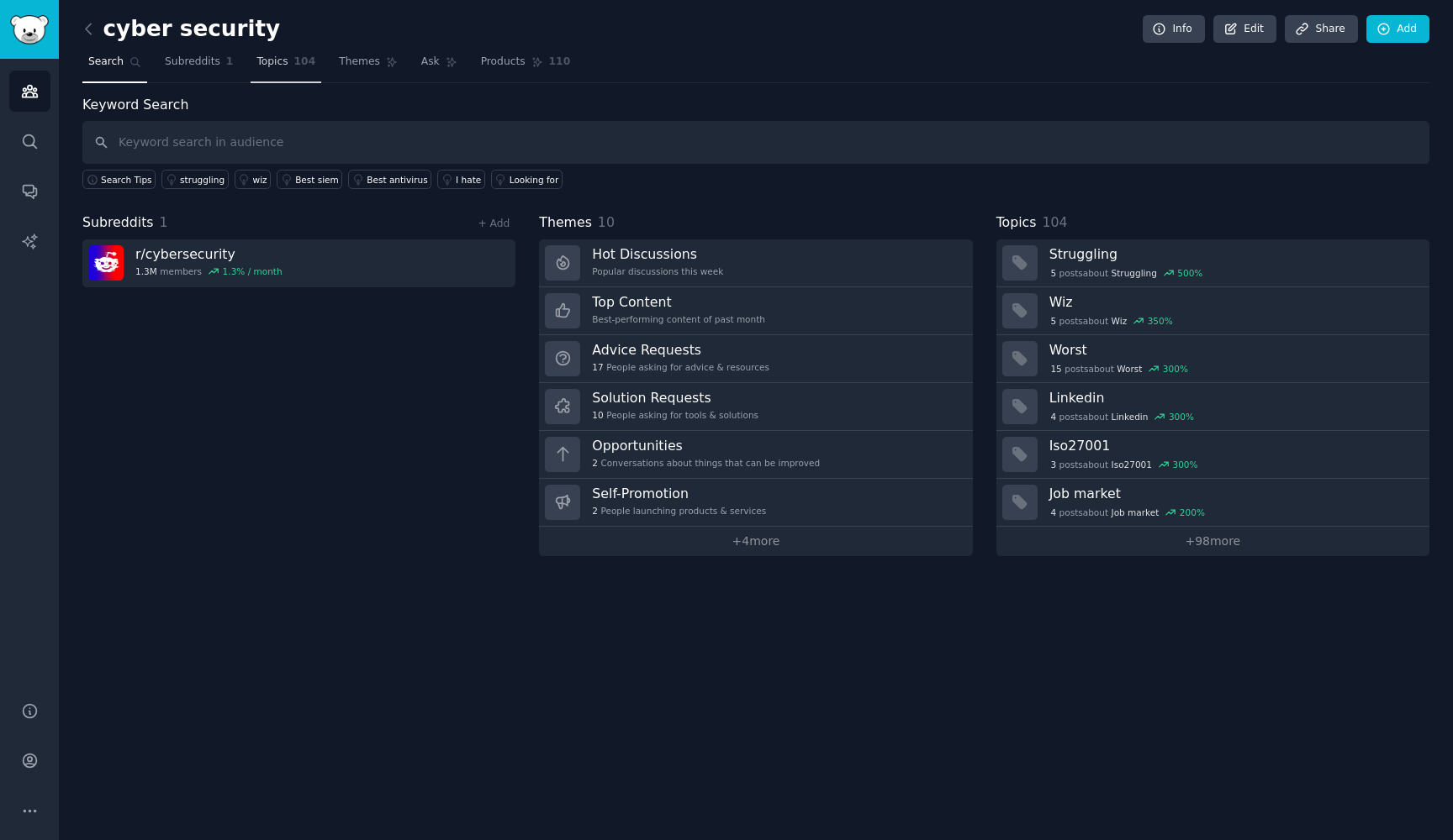
click at [273, 60] on span "Topics" at bounding box center [272, 62] width 31 height 15
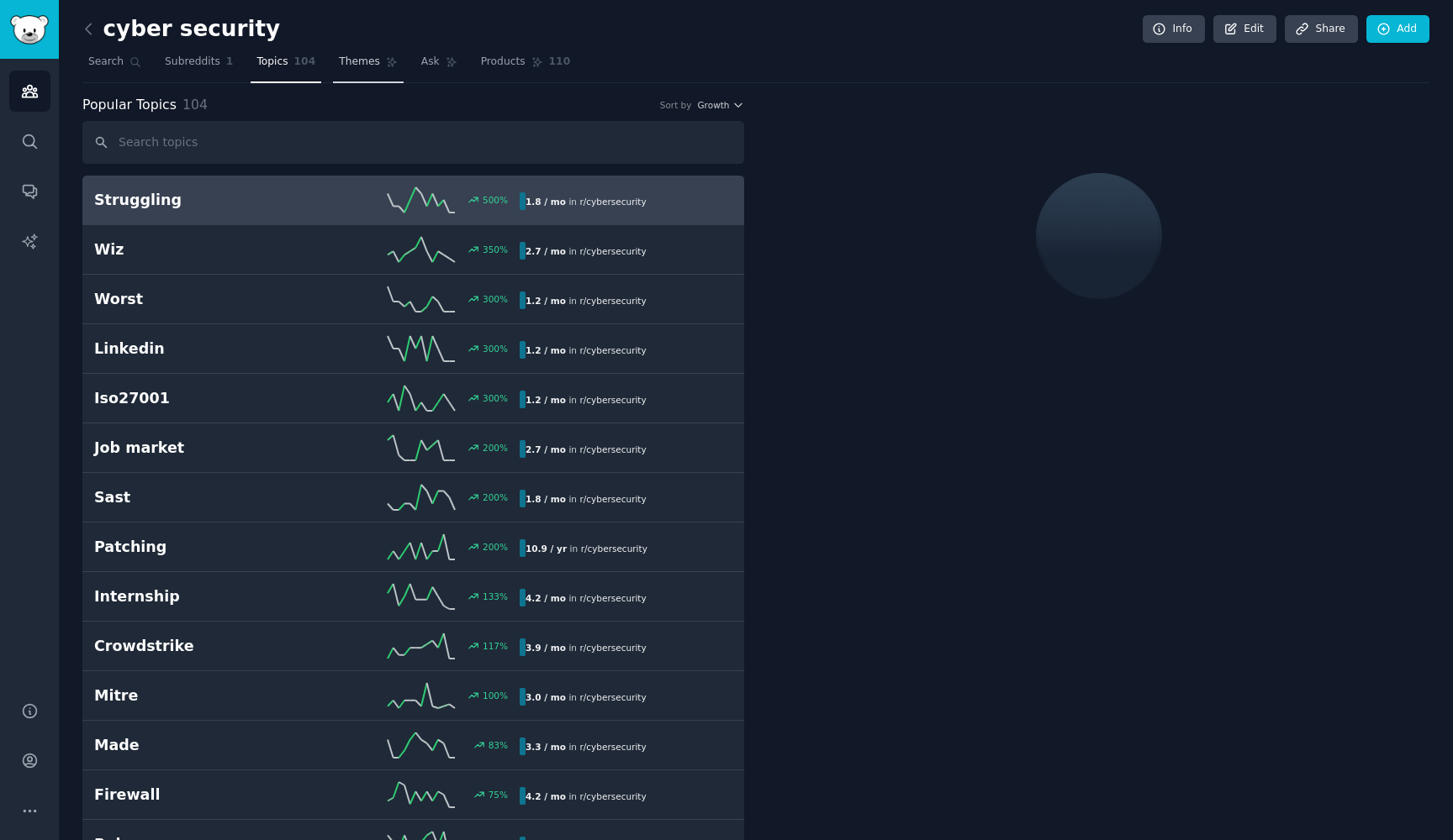
click at [339, 61] on span "Themes" at bounding box center [359, 62] width 41 height 15
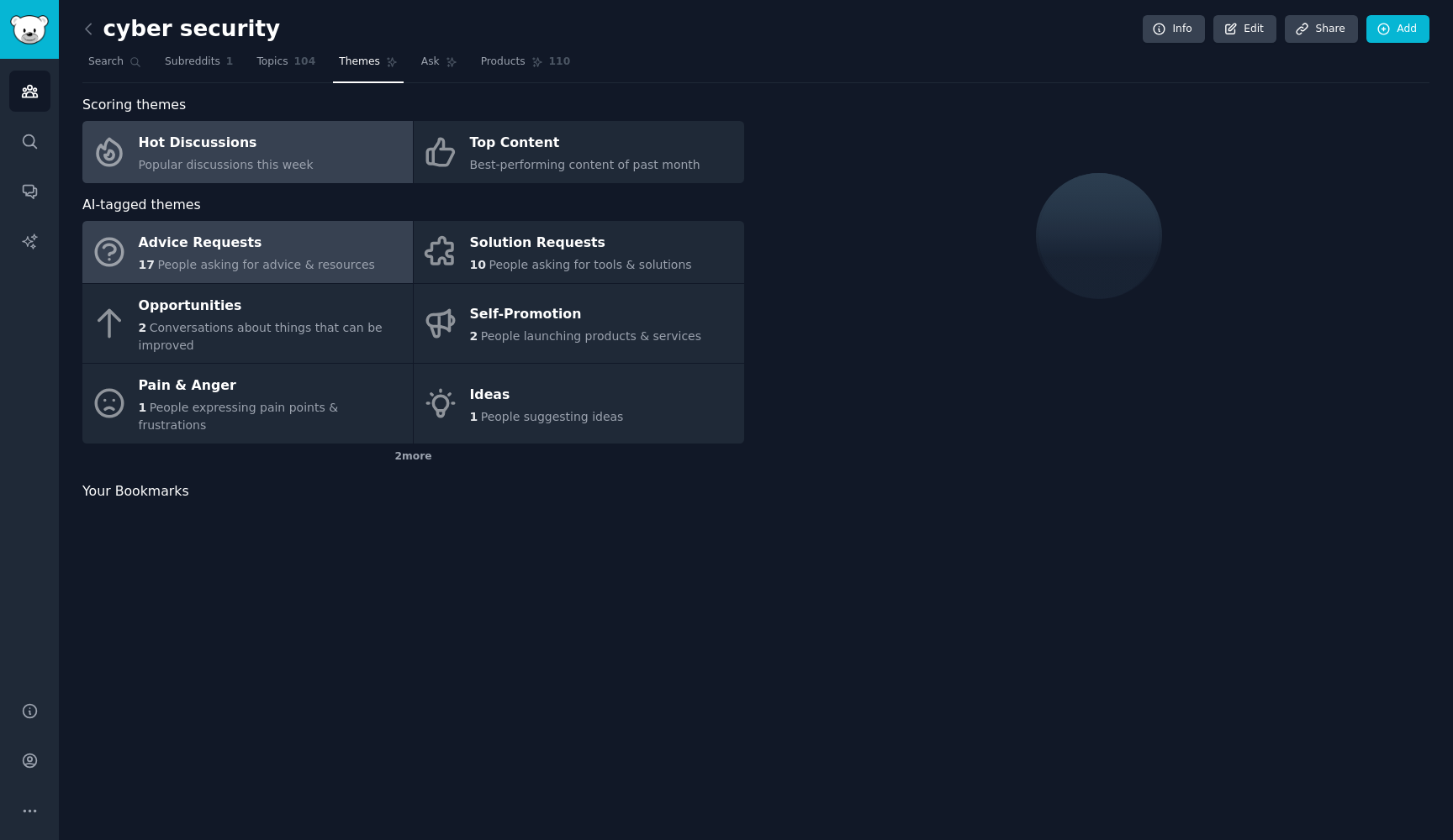
click at [317, 258] on span "People asking for advice & resources" at bounding box center [265, 265] width 216 height 14
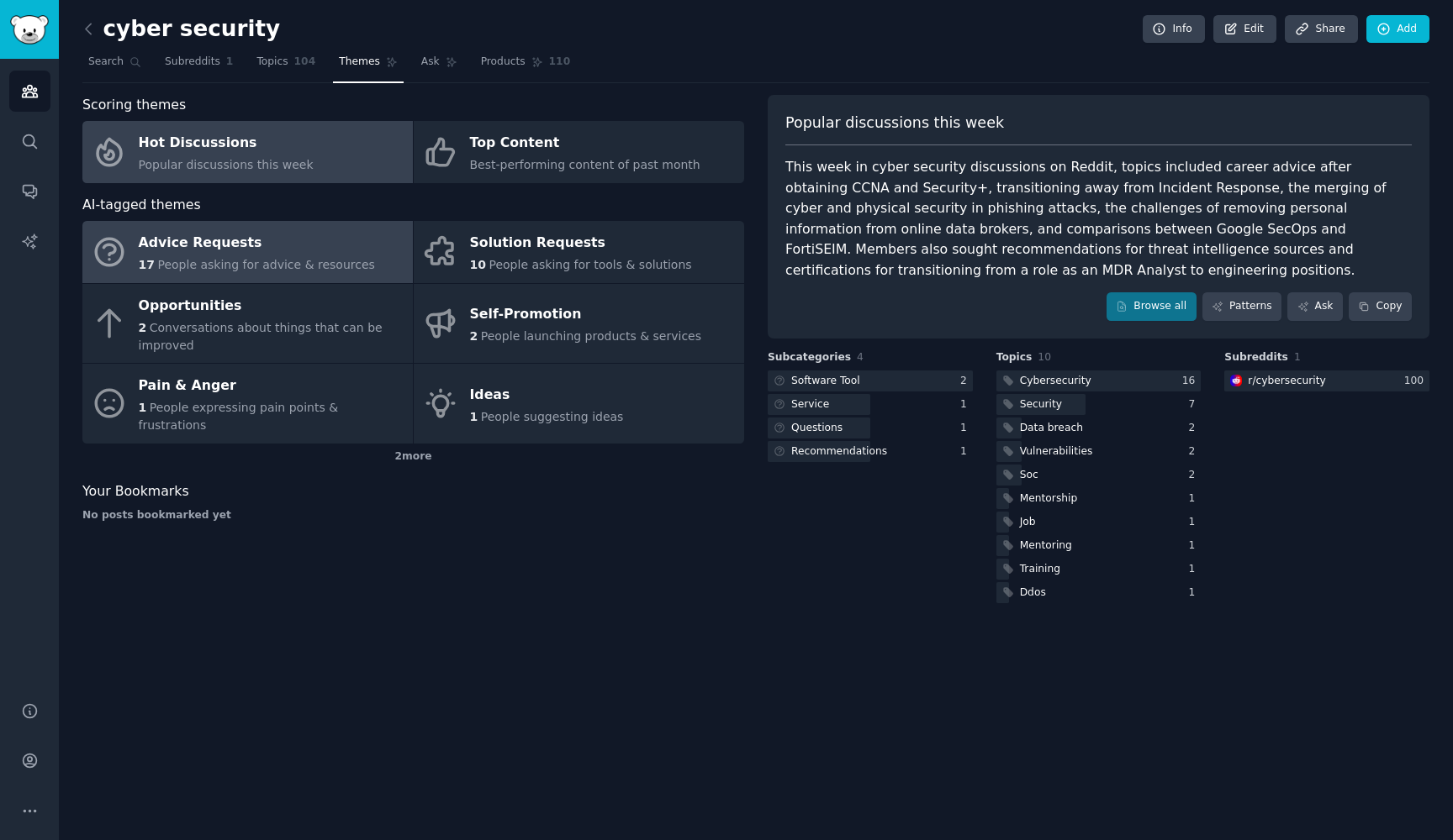
click at [334, 158] on link "Hot Discussions Popular discussions this week" at bounding box center [247, 151] width 330 height 62
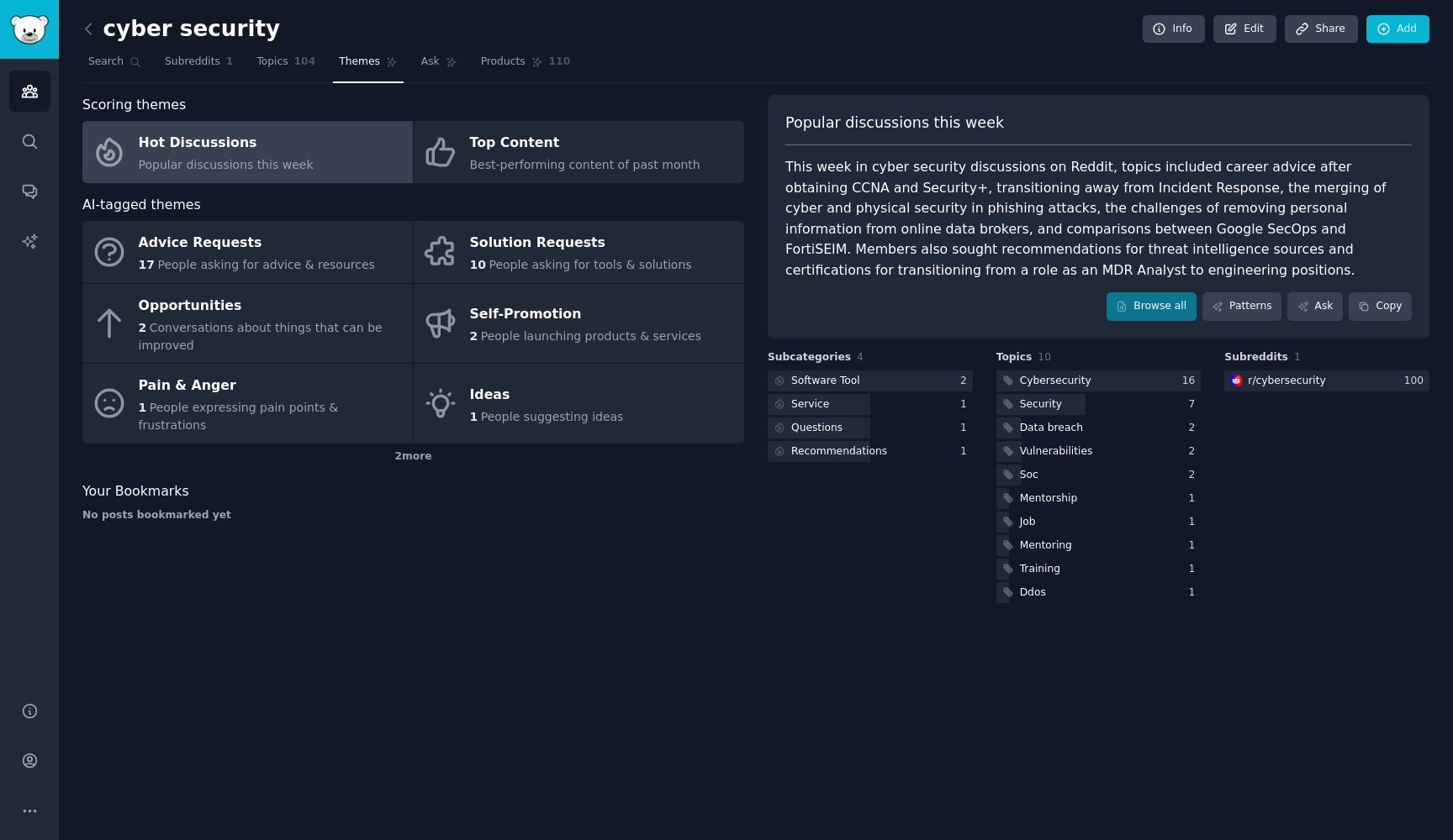
click at [79, 8] on div "cyber security Info Edit Share Add Search Subreddits 1 Topics 104 Themes Ask Pr…" at bounding box center [756, 420] width 1394 height 840
click at [84, 23] on icon at bounding box center [88, 29] width 18 height 18
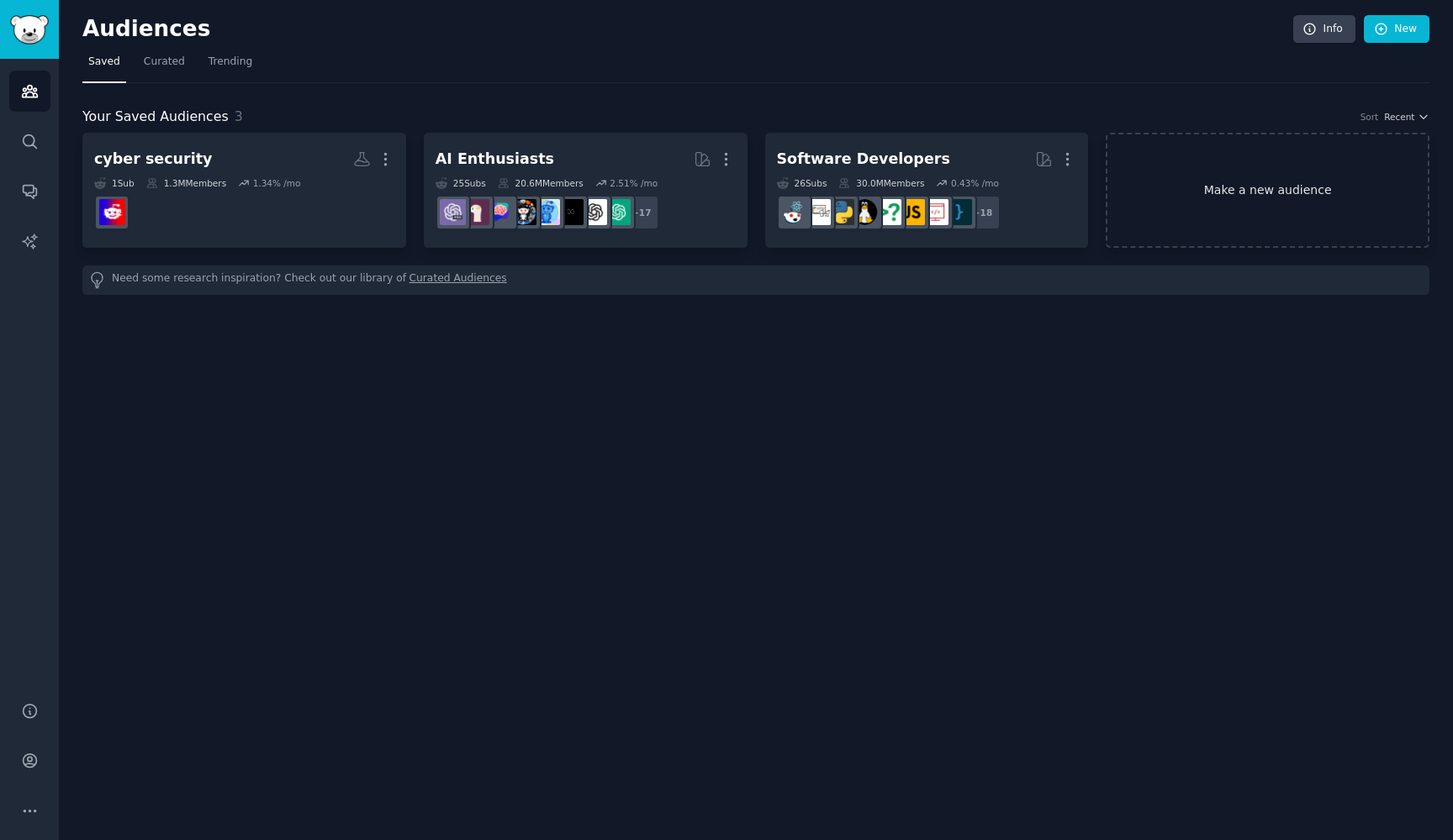
click at [1213, 192] on link "Make a new audience" at bounding box center [1267, 190] width 323 height 115
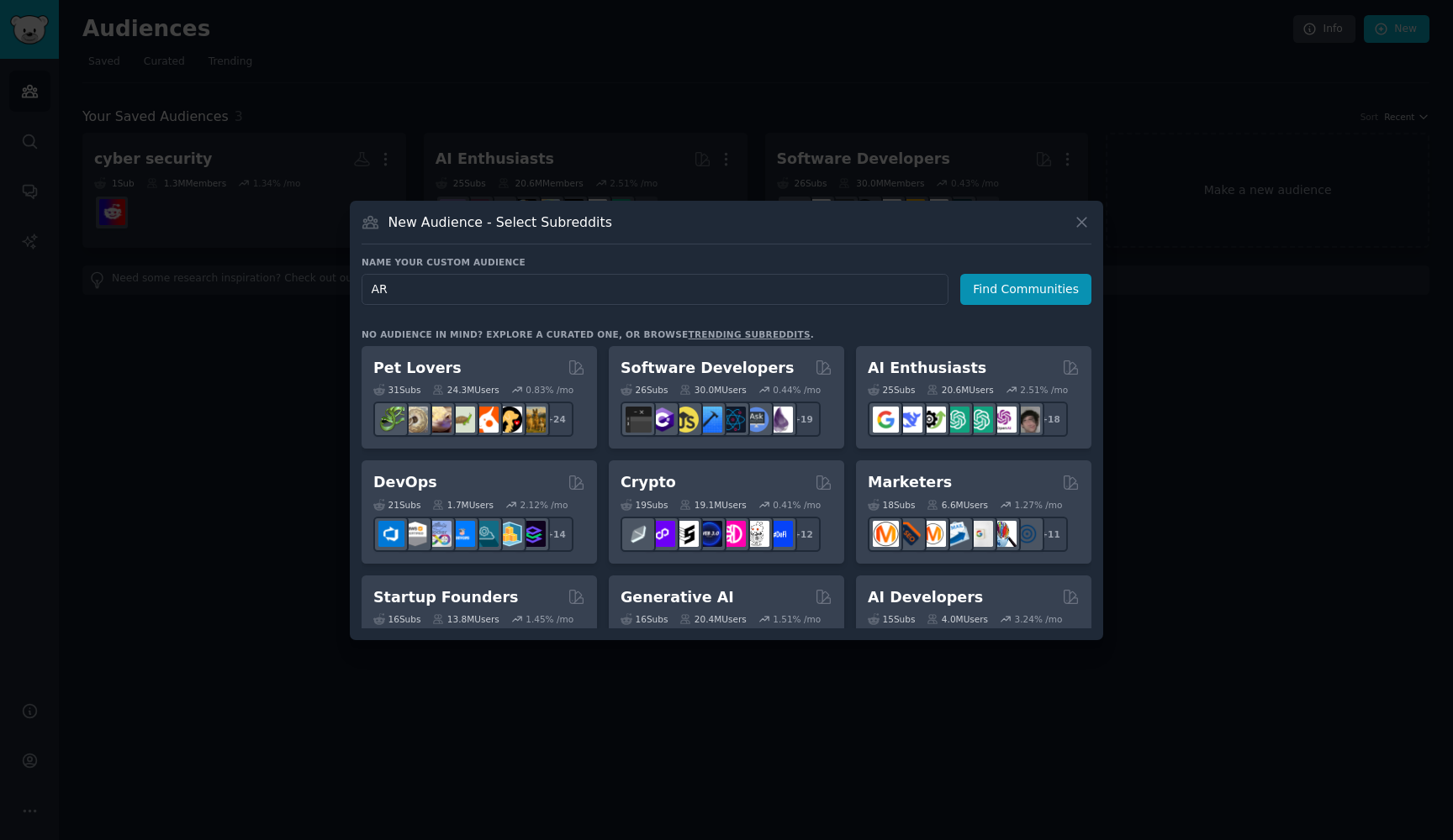
type input "ARG"
click at [1029, 289] on button "Find Communities" at bounding box center [1025, 289] width 131 height 31
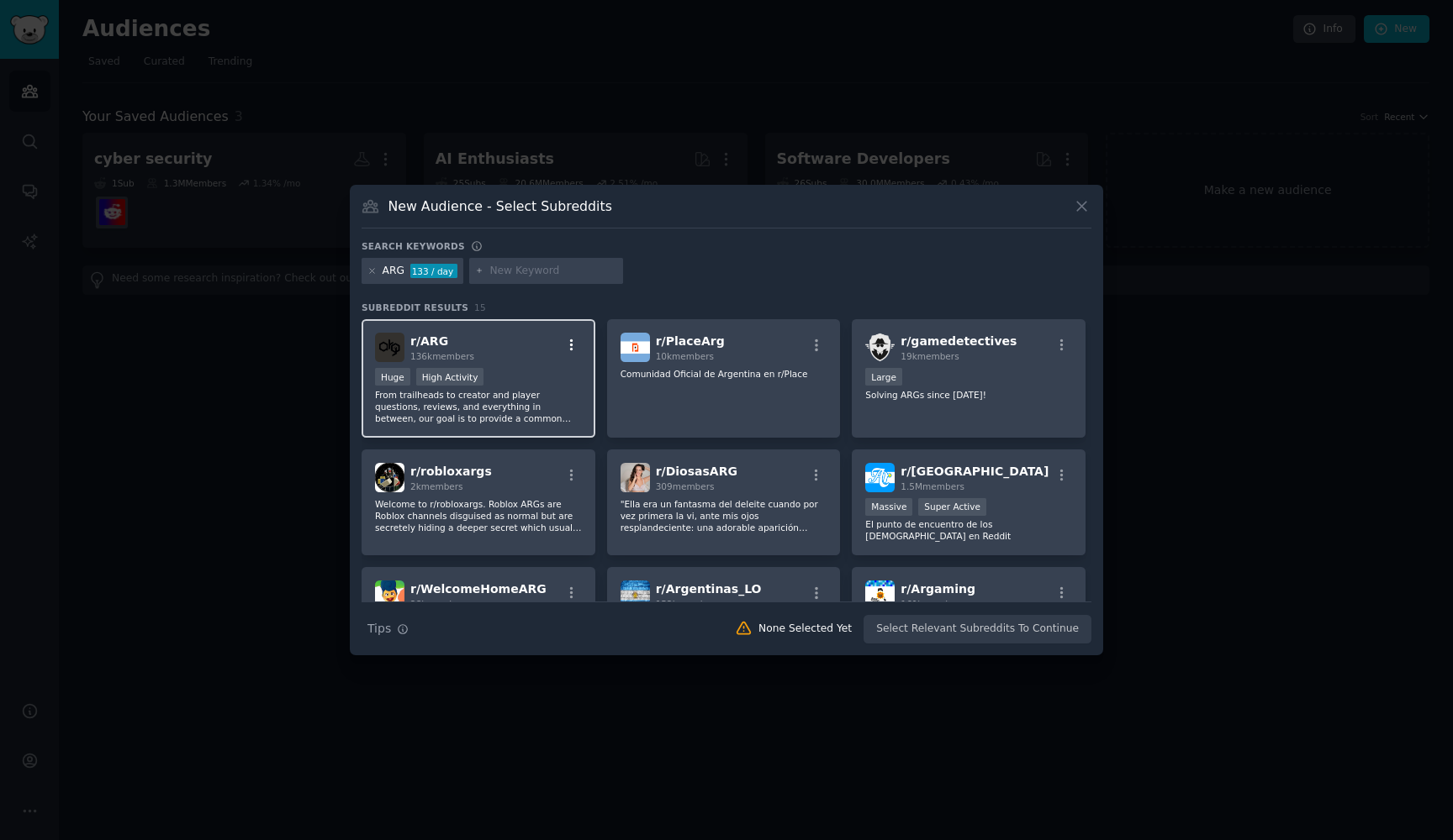
click at [572, 346] on icon "button" at bounding box center [572, 346] width 15 height 15
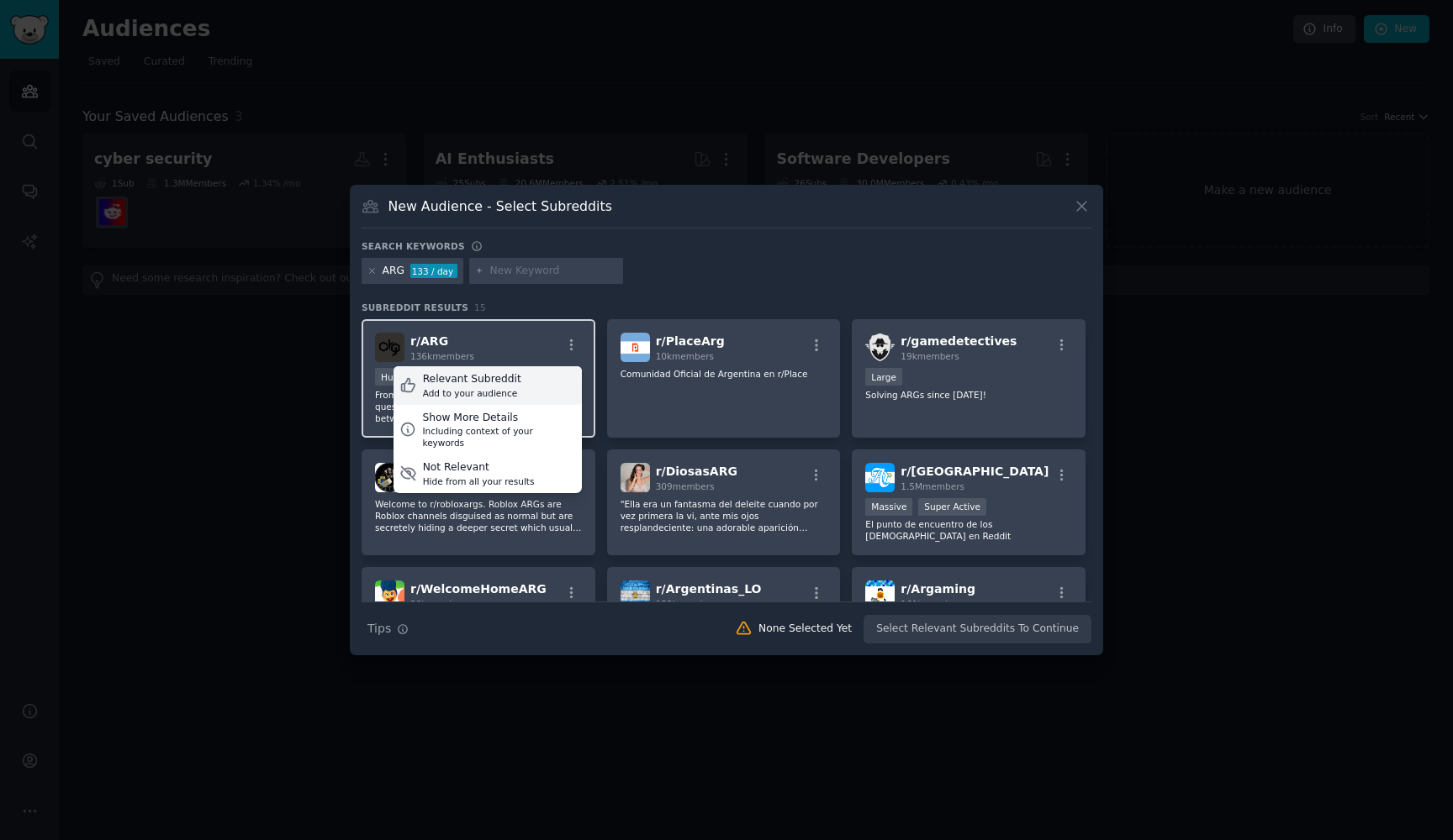
click at [551, 386] on div "Relevant Subreddit Add to your audience" at bounding box center [488, 385] width 188 height 38
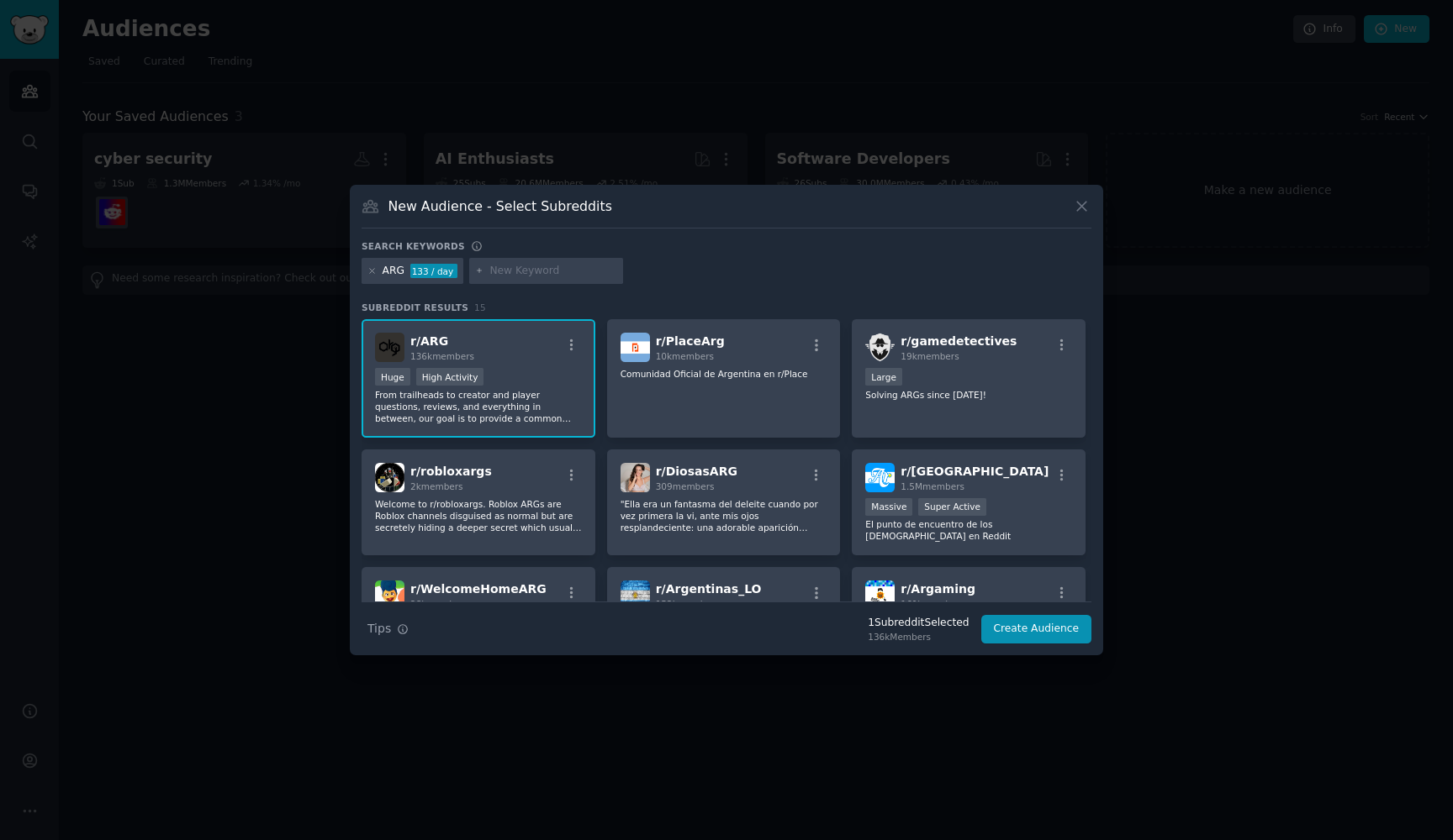
click at [496, 269] on input "text" at bounding box center [553, 271] width 128 height 15
type input "d"
click at [1059, 349] on icon "button" at bounding box center [1062, 346] width 15 height 15
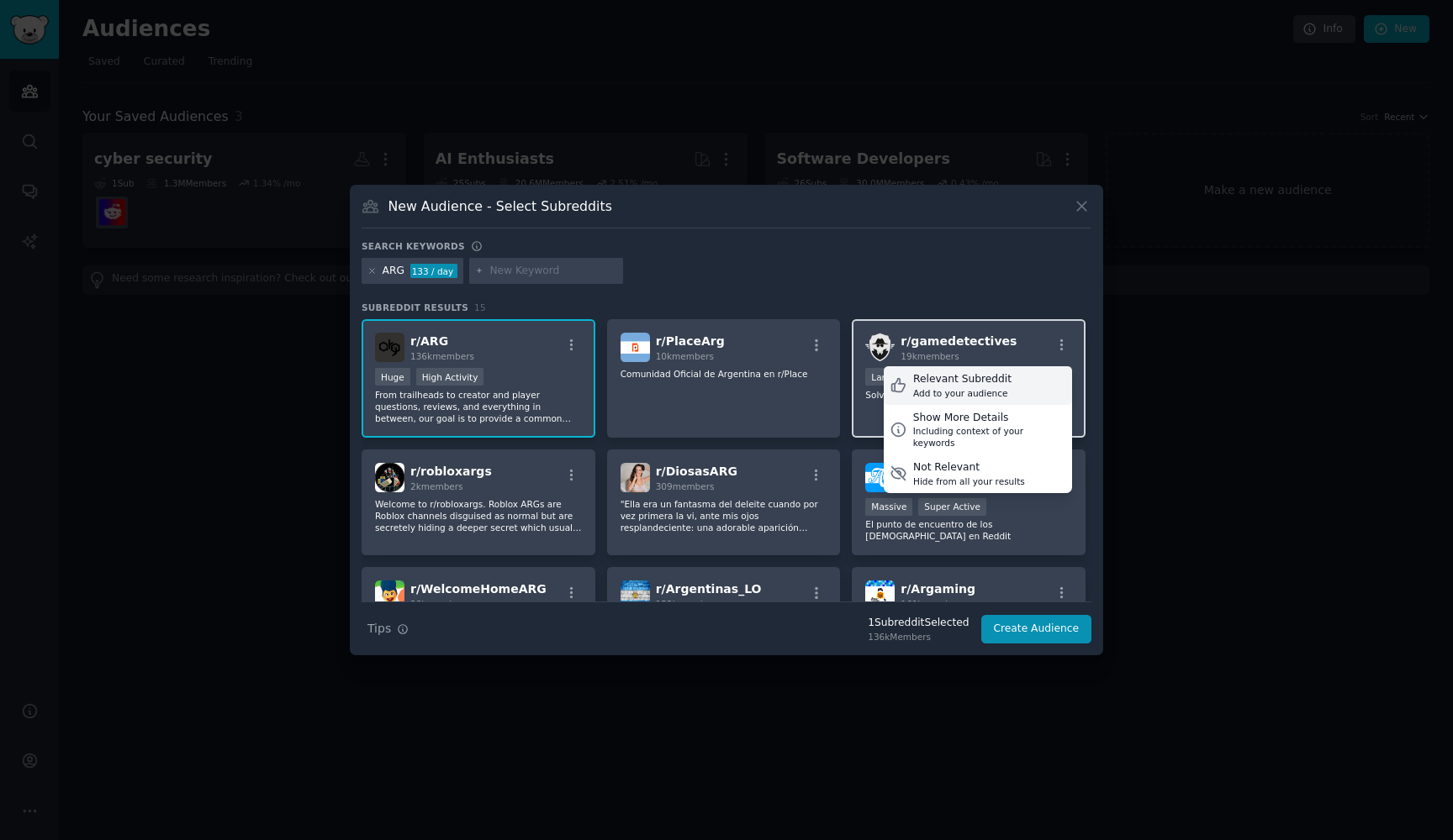
click at [1019, 380] on div "Relevant Subreddit Add to your audience" at bounding box center [978, 385] width 188 height 38
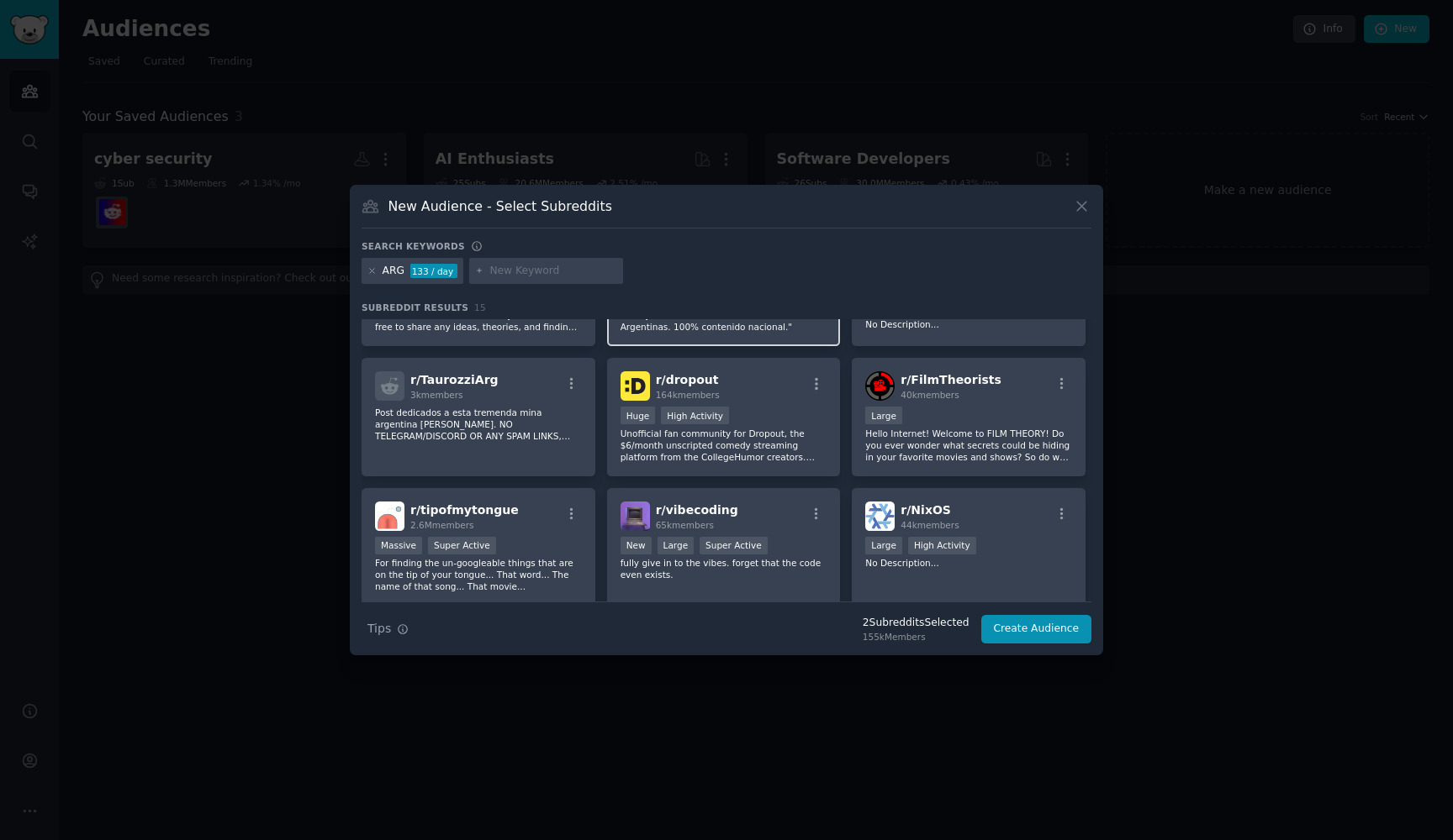
scroll to position [251, 0]
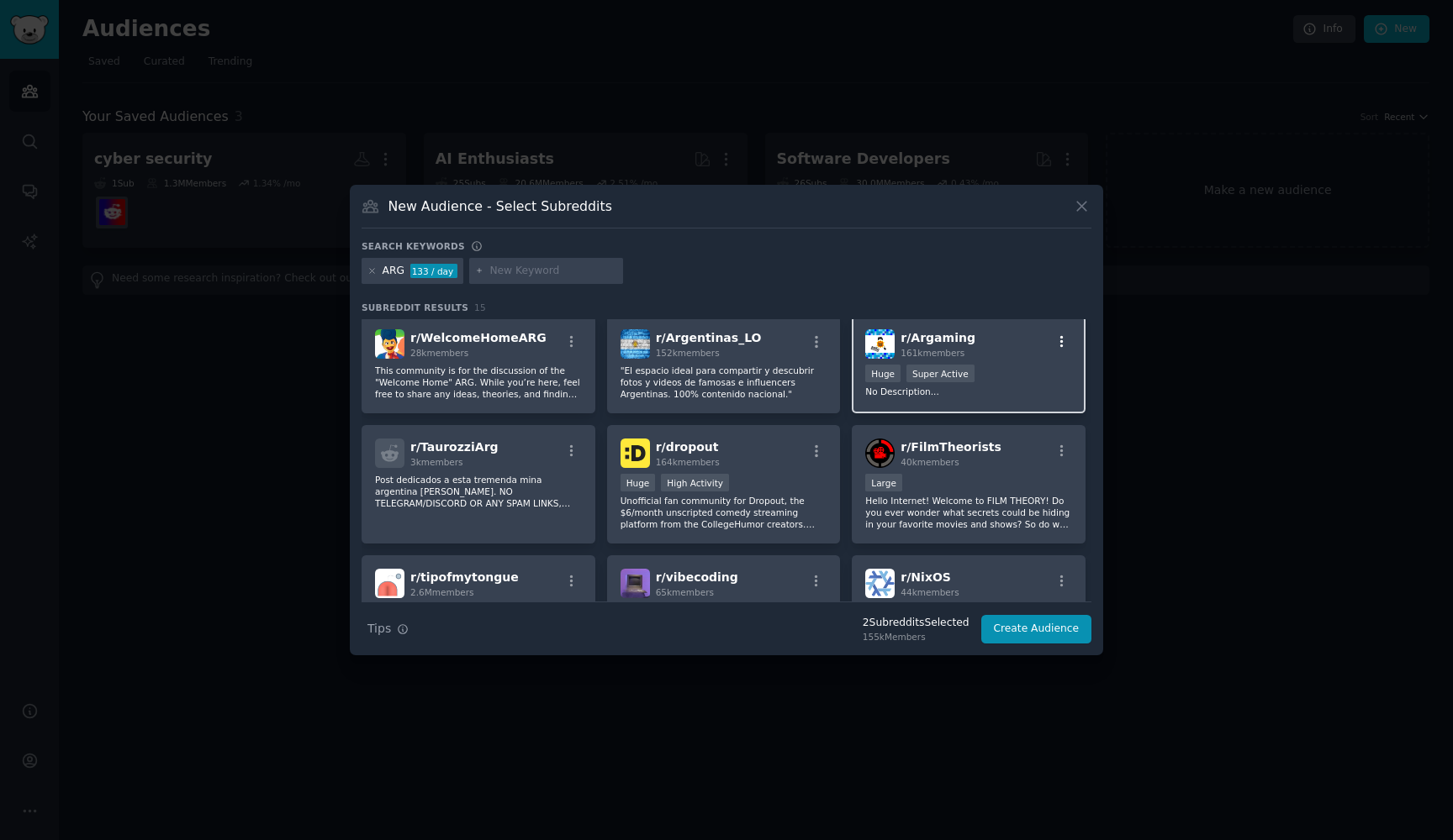
click at [1059, 345] on icon "button" at bounding box center [1062, 342] width 15 height 15
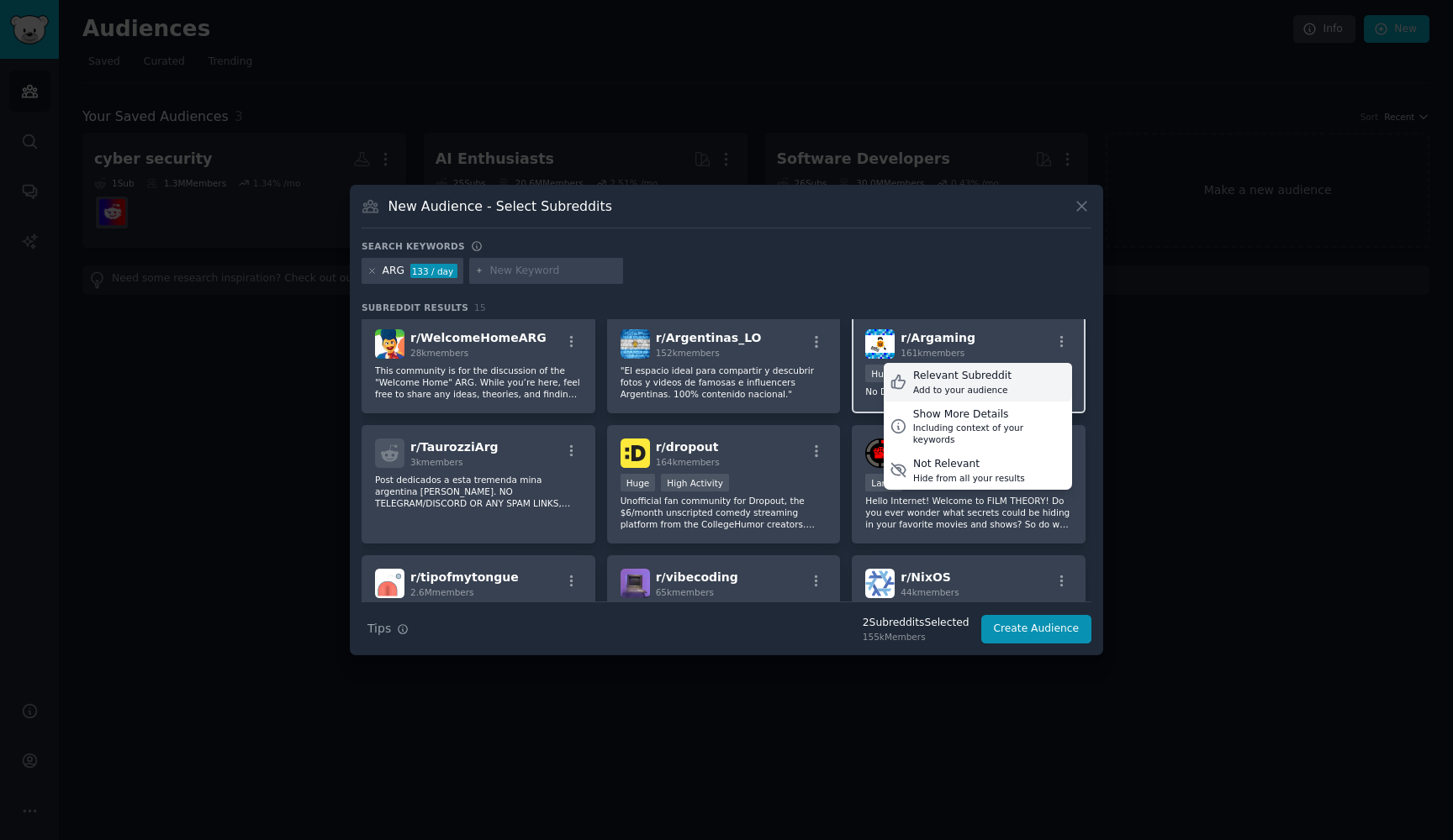
click at [999, 374] on div "Relevant Subreddit" at bounding box center [962, 376] width 98 height 15
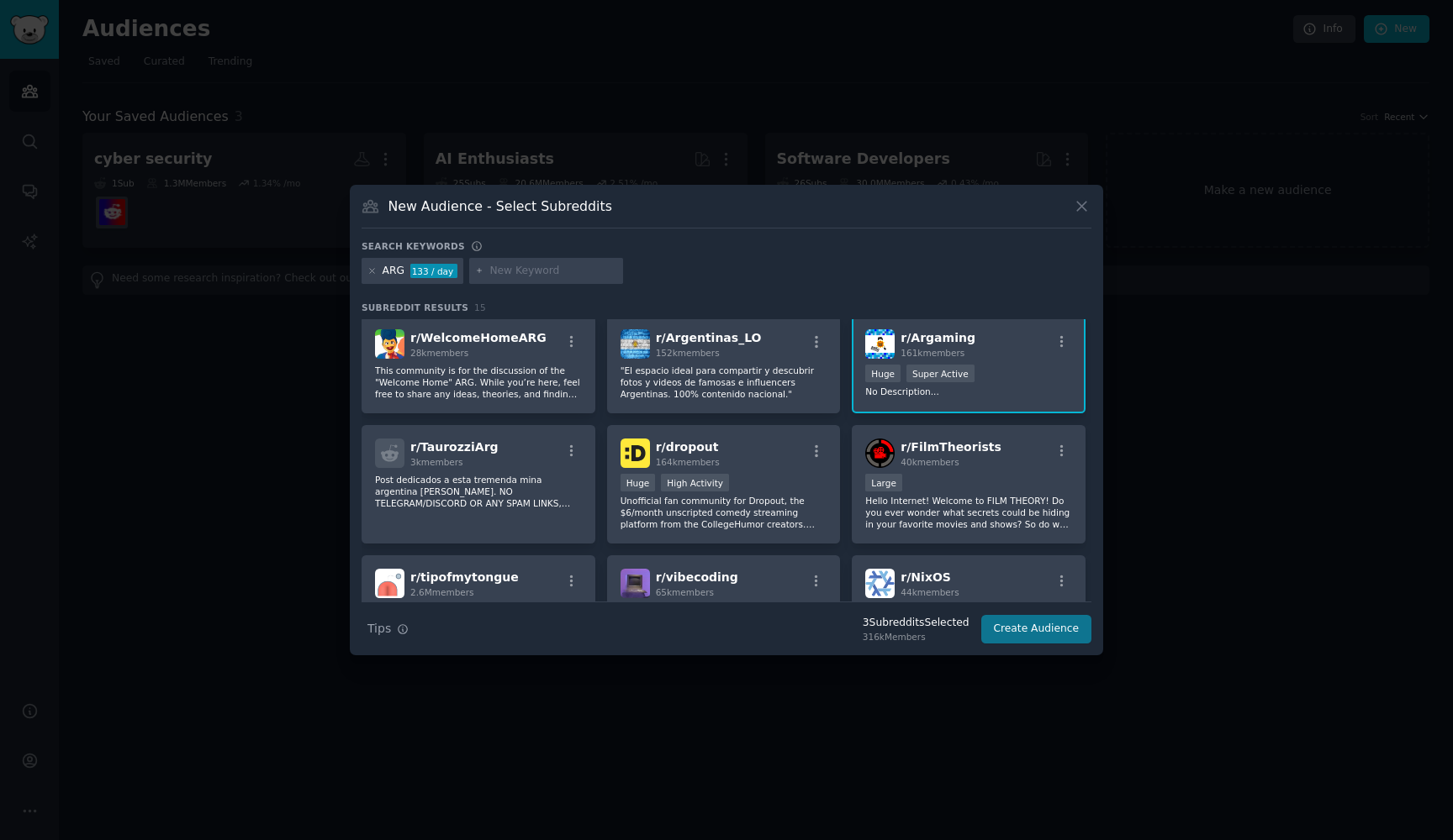
click at [1070, 634] on button "Create Audience" at bounding box center [1037, 629] width 111 height 28
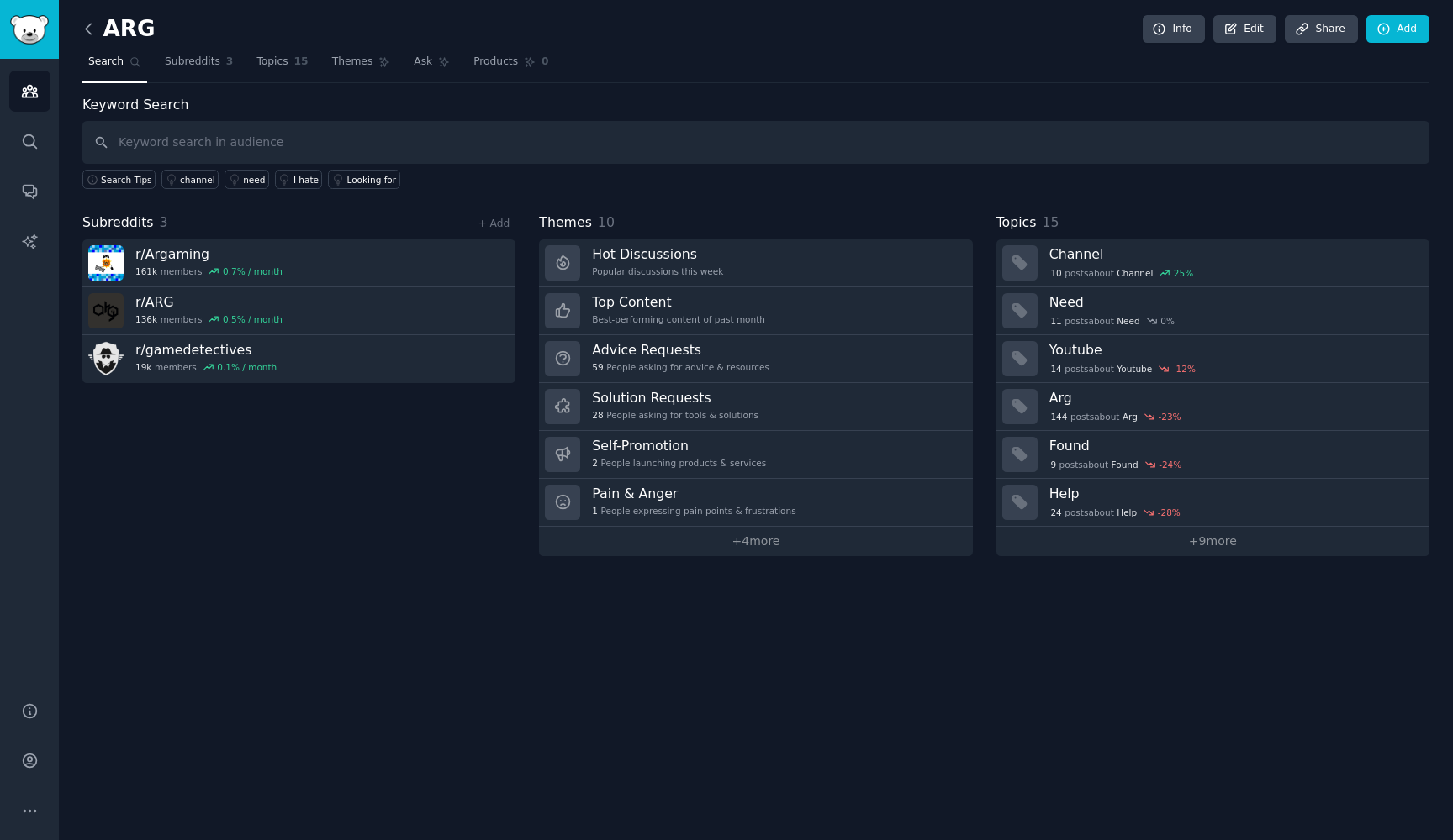
click at [87, 26] on icon at bounding box center [88, 29] width 18 height 18
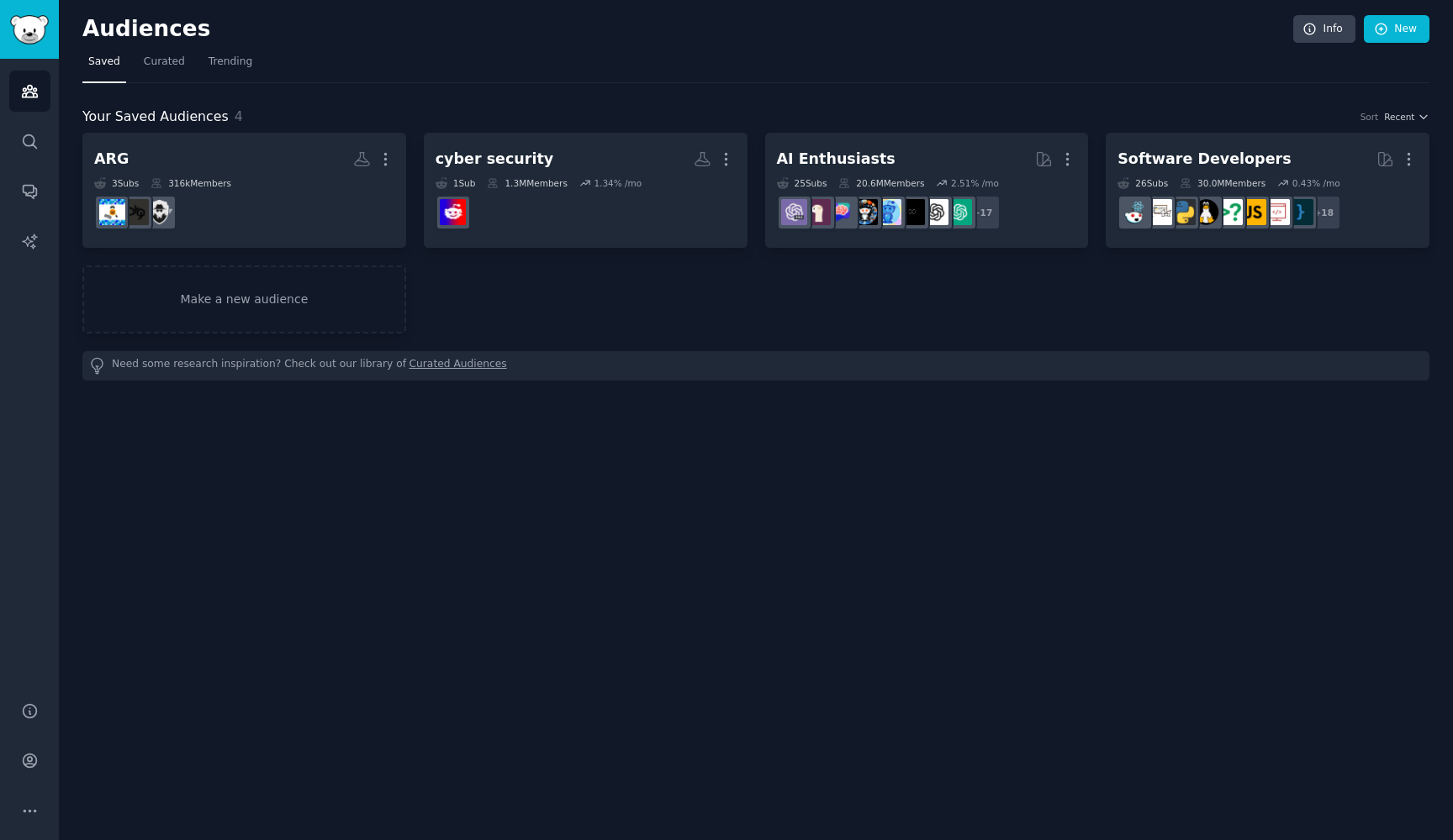
click at [1404, 1] on div "Audiences Info New Saved Curated Trending Your Saved Audiences 4 Sort Recent AR…" at bounding box center [756, 420] width 1394 height 840
